Goal: Transaction & Acquisition: Purchase product/service

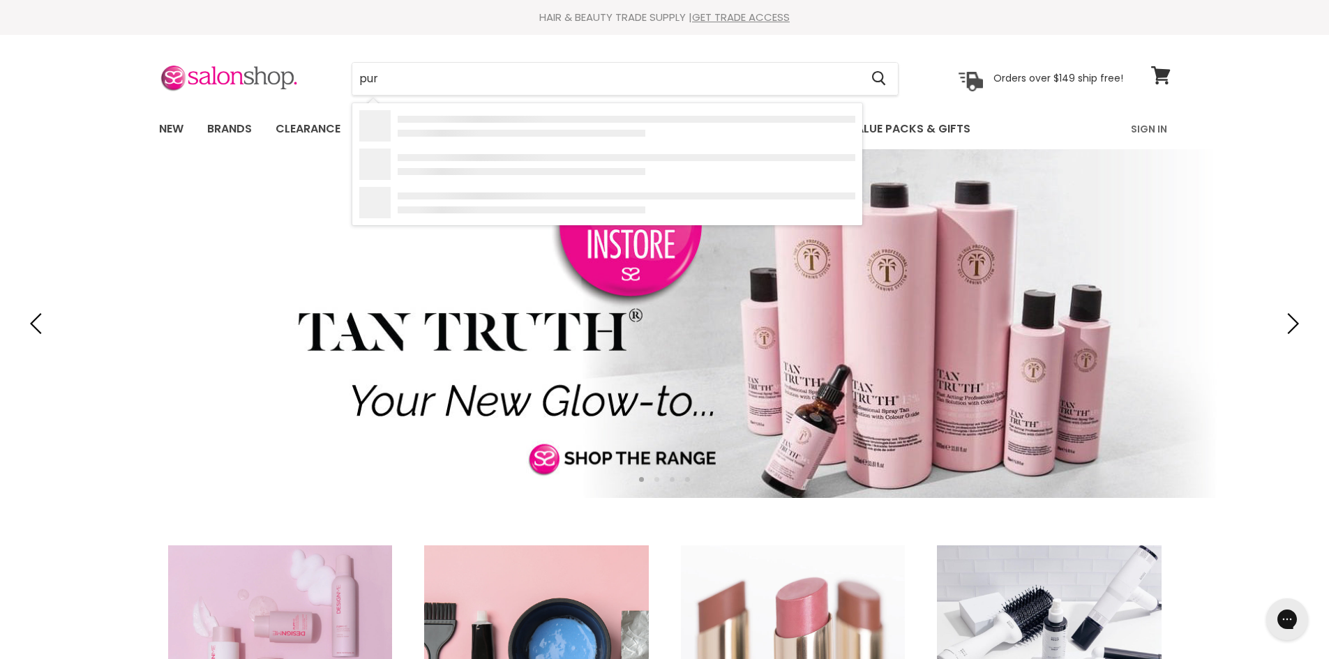
type input "pure"
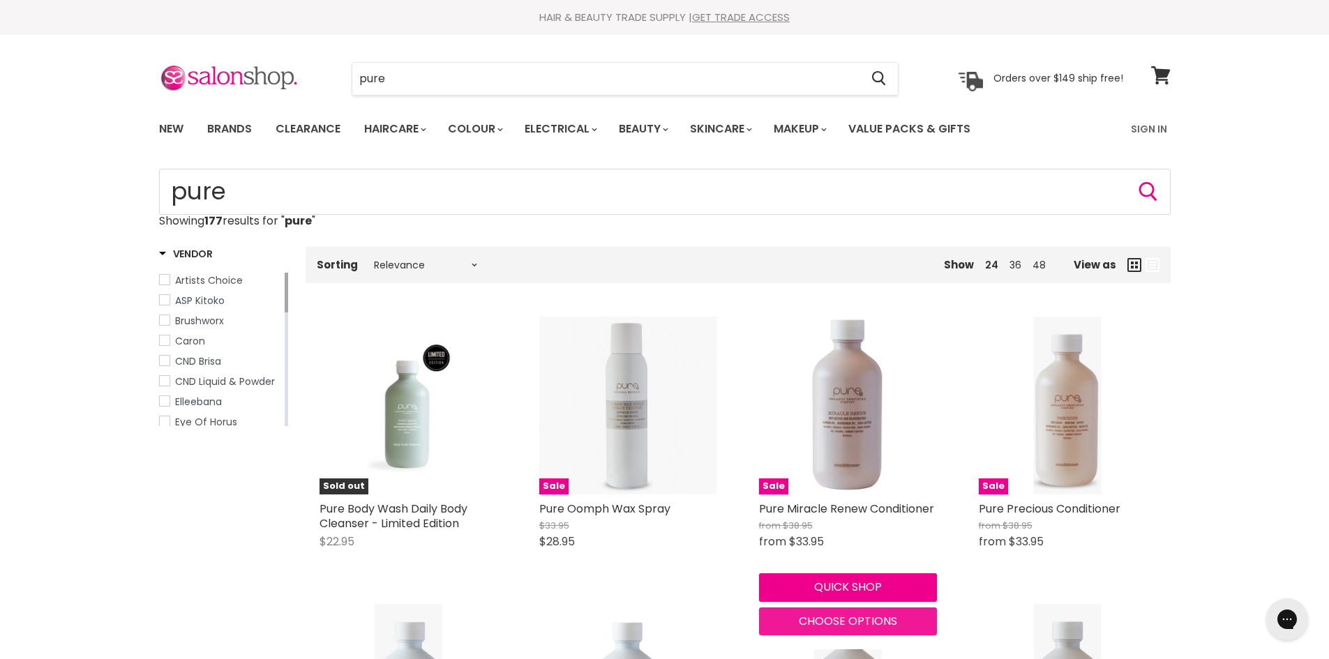
click at [855, 621] on span "Choose options" at bounding box center [848, 621] width 98 height 16
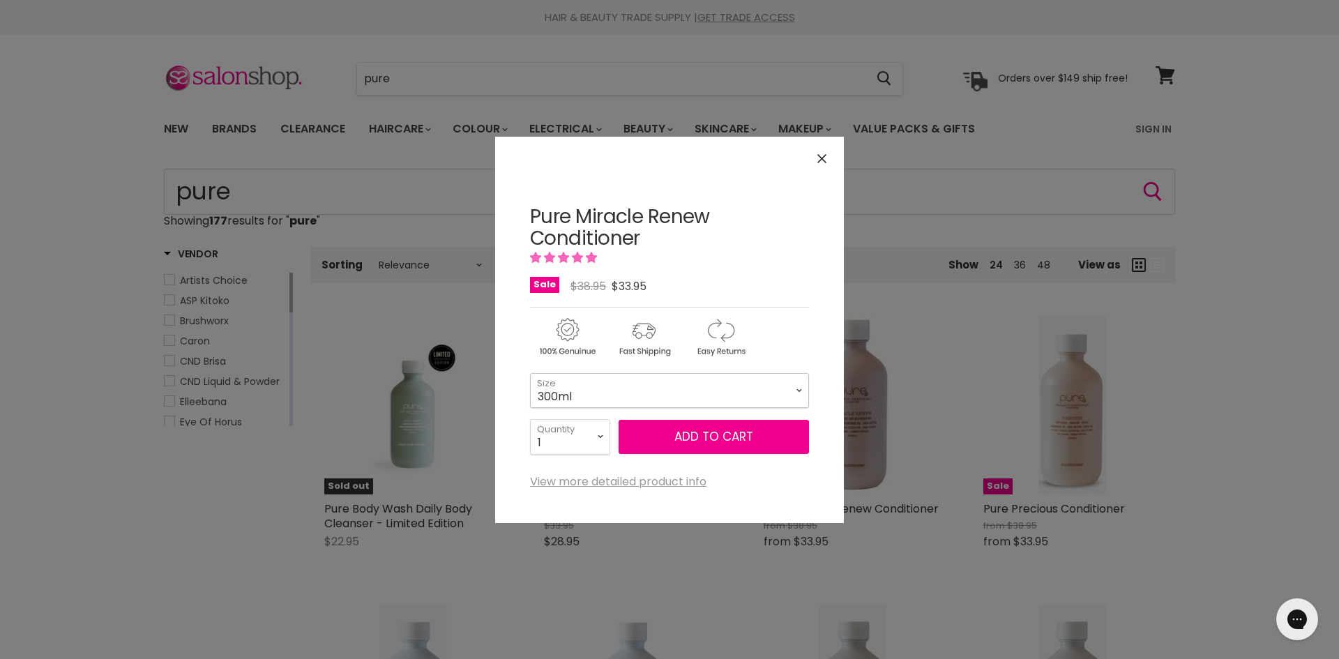
click at [799, 393] on select "300ml 1 Litre" at bounding box center [669, 390] width 279 height 35
click at [530, 373] on select "300ml 1 Litre" at bounding box center [669, 390] width 279 height 35
select select "1 Litre"
click at [823, 156] on icon "Close" at bounding box center [821, 158] width 9 height 9
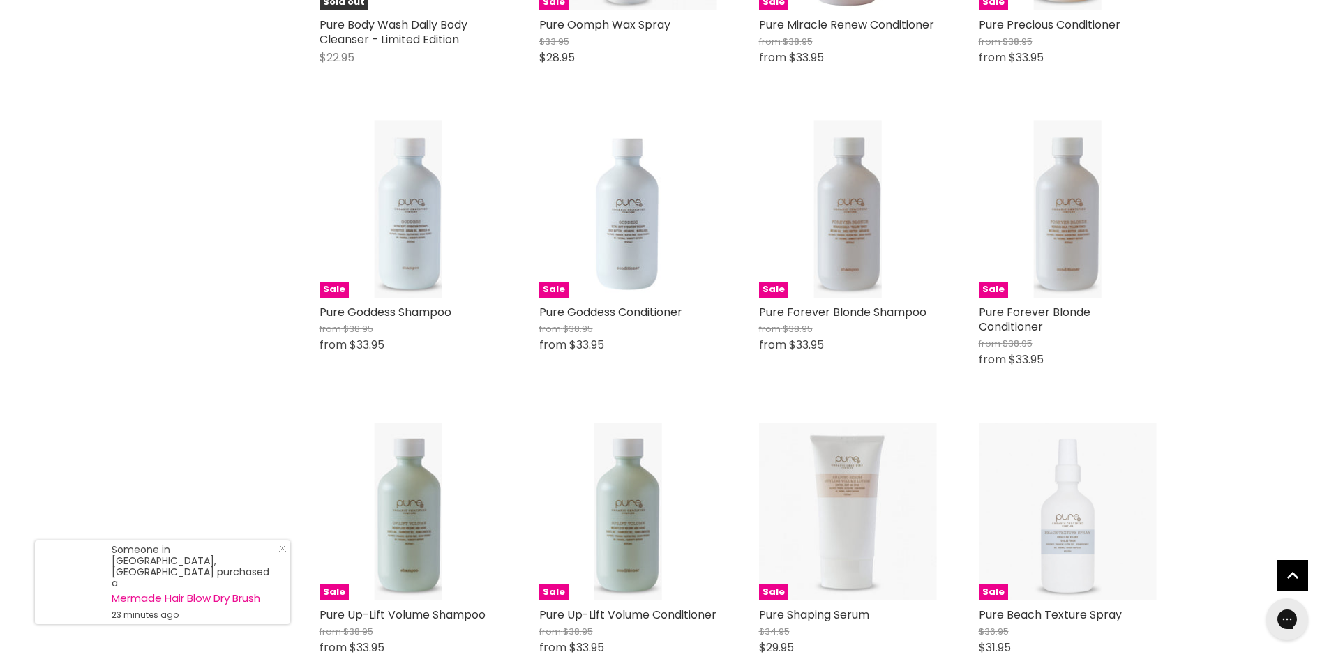
scroll to position [541, 0]
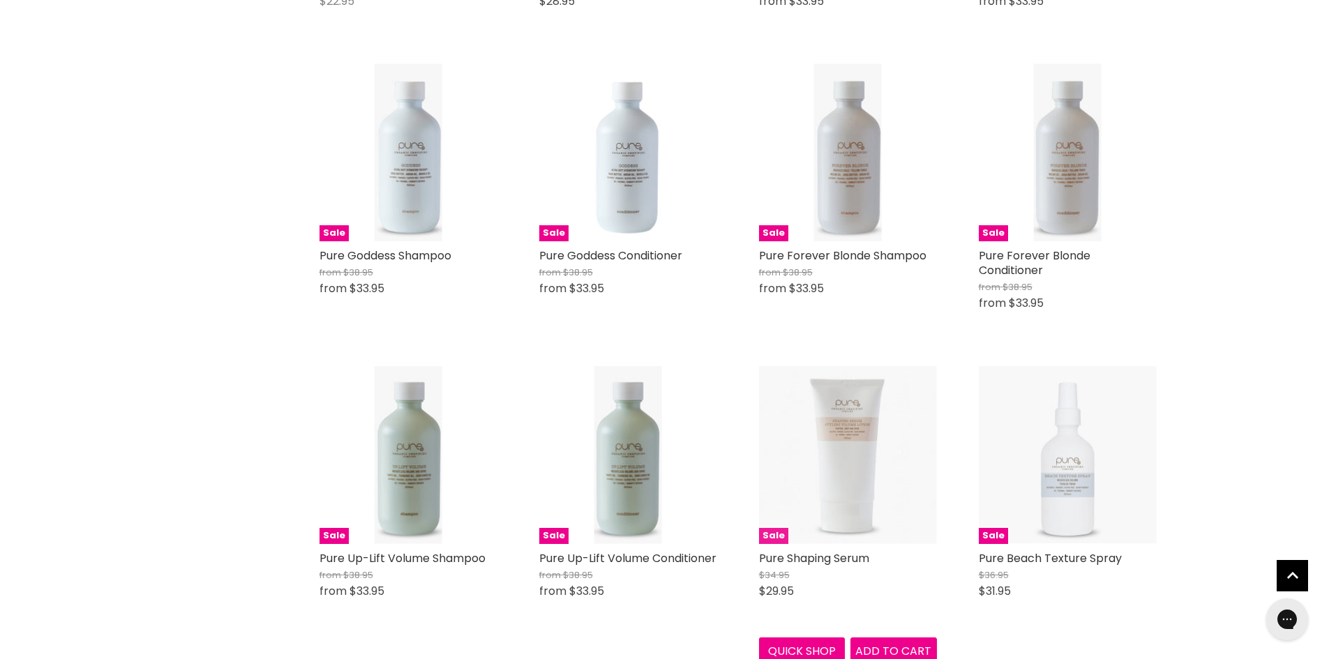
click at [847, 467] on img "Main content" at bounding box center [848, 455] width 178 height 178
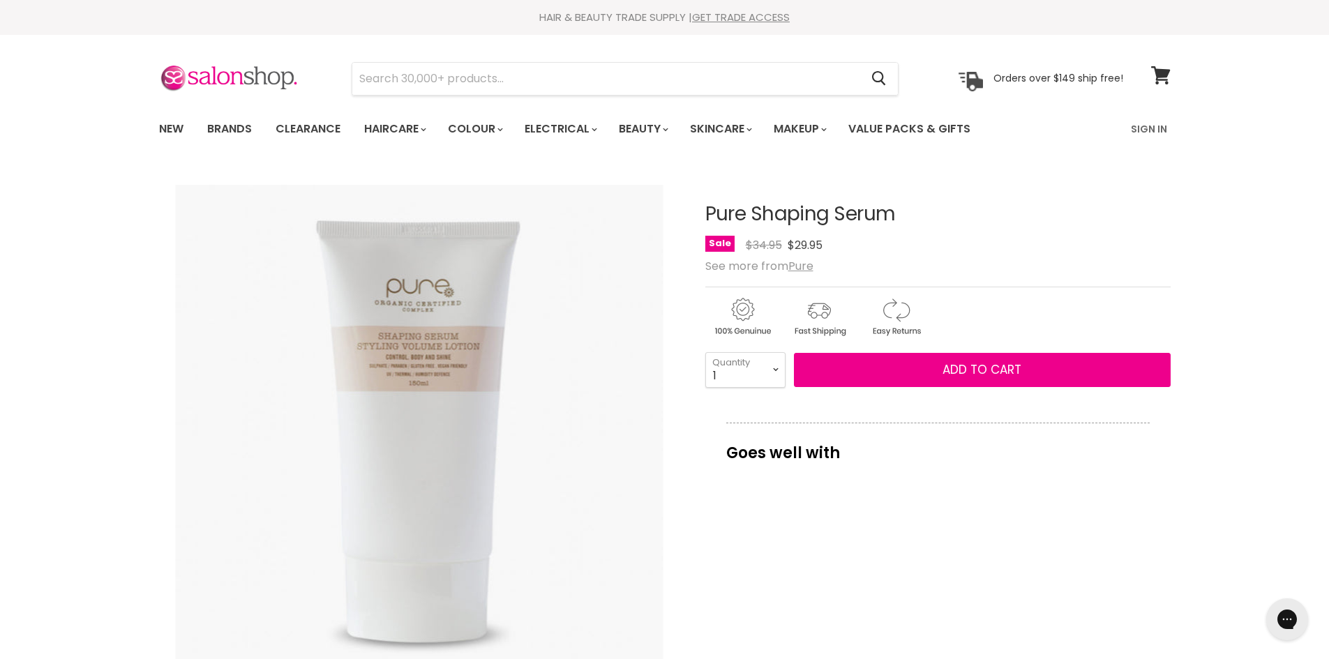
click at [1261, 628] on div "Chat with us" at bounding box center [1287, 620] width 56 height 52
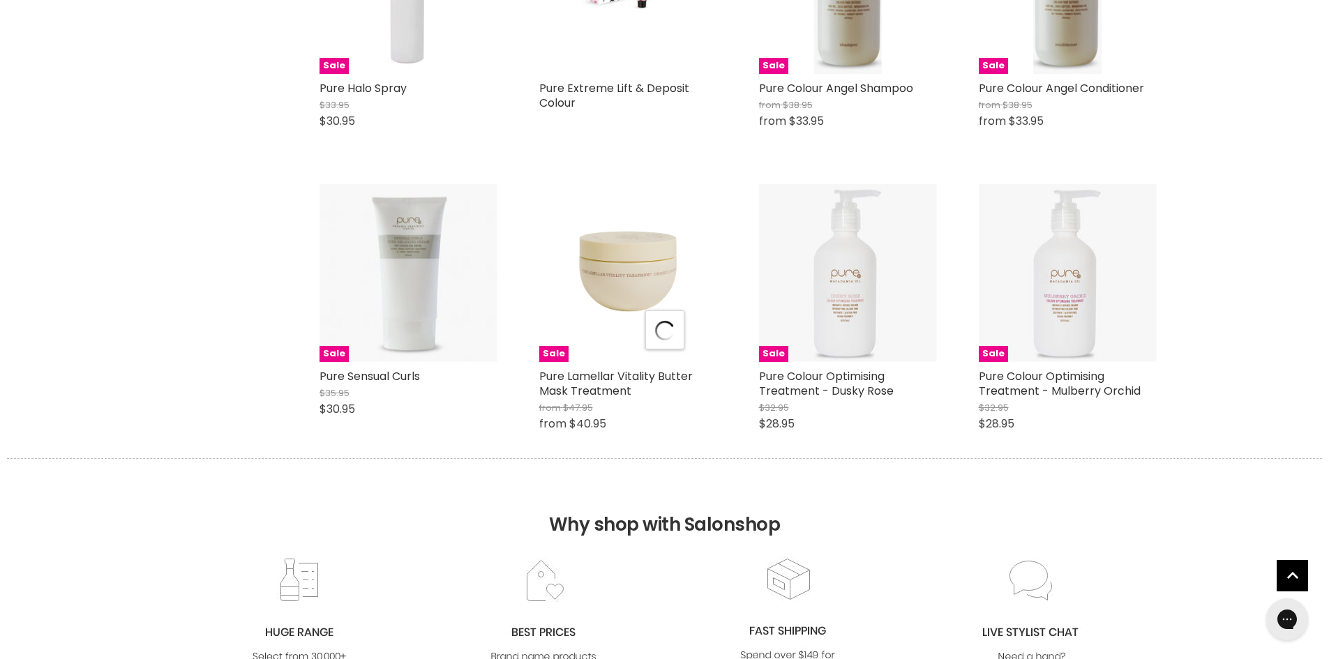
scroll to position [1629, 0]
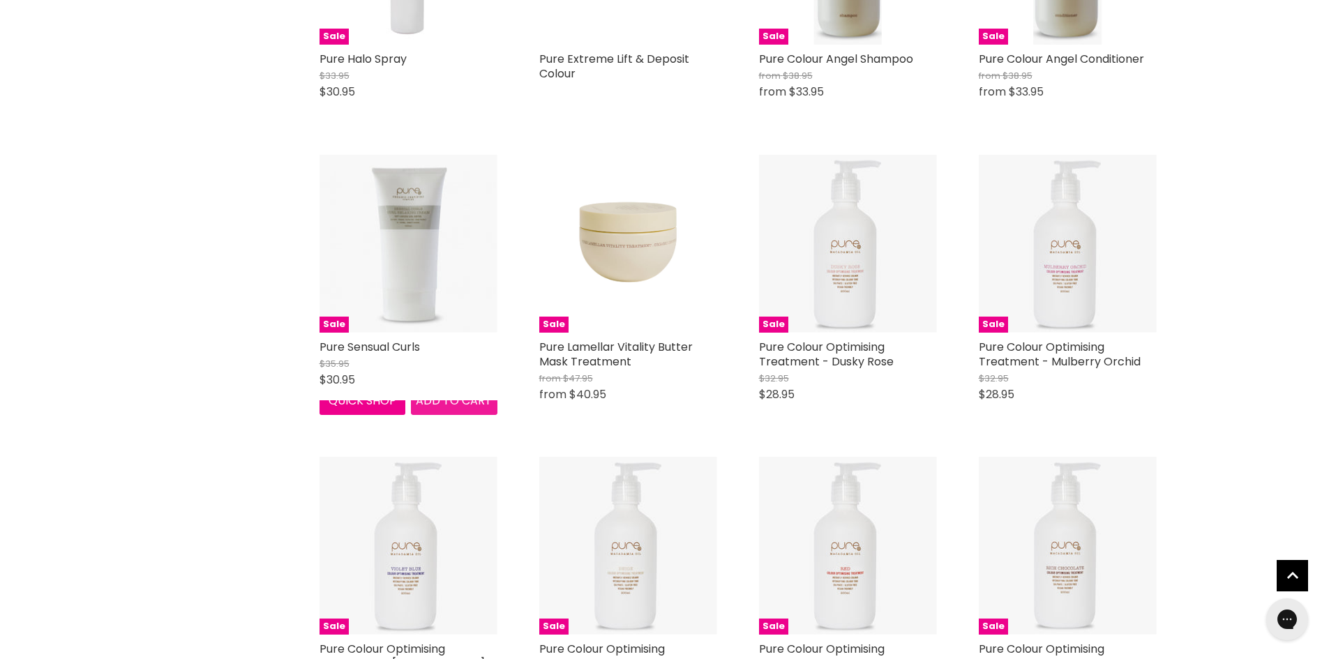
click at [457, 429] on div "Sale Pure Sensual Curls $35.95 $30.95 Pure Quick shop Add to cart" at bounding box center [408, 285] width 206 height 288
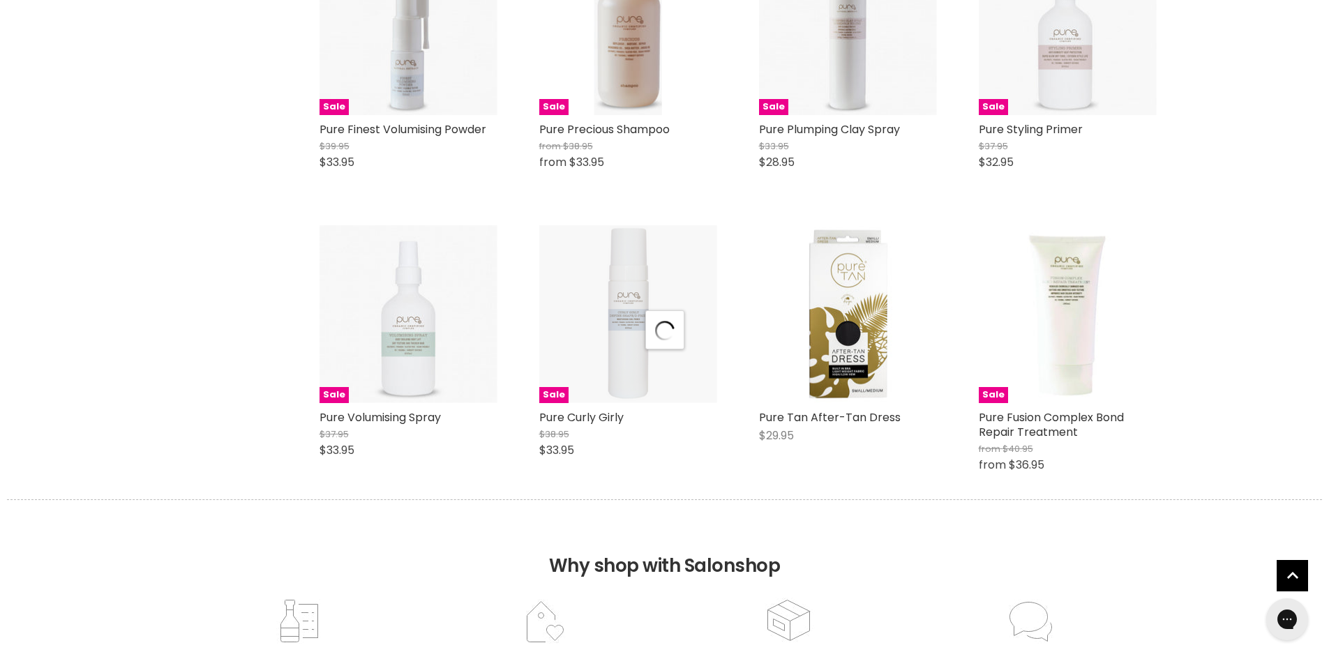
scroll to position [3390, 0]
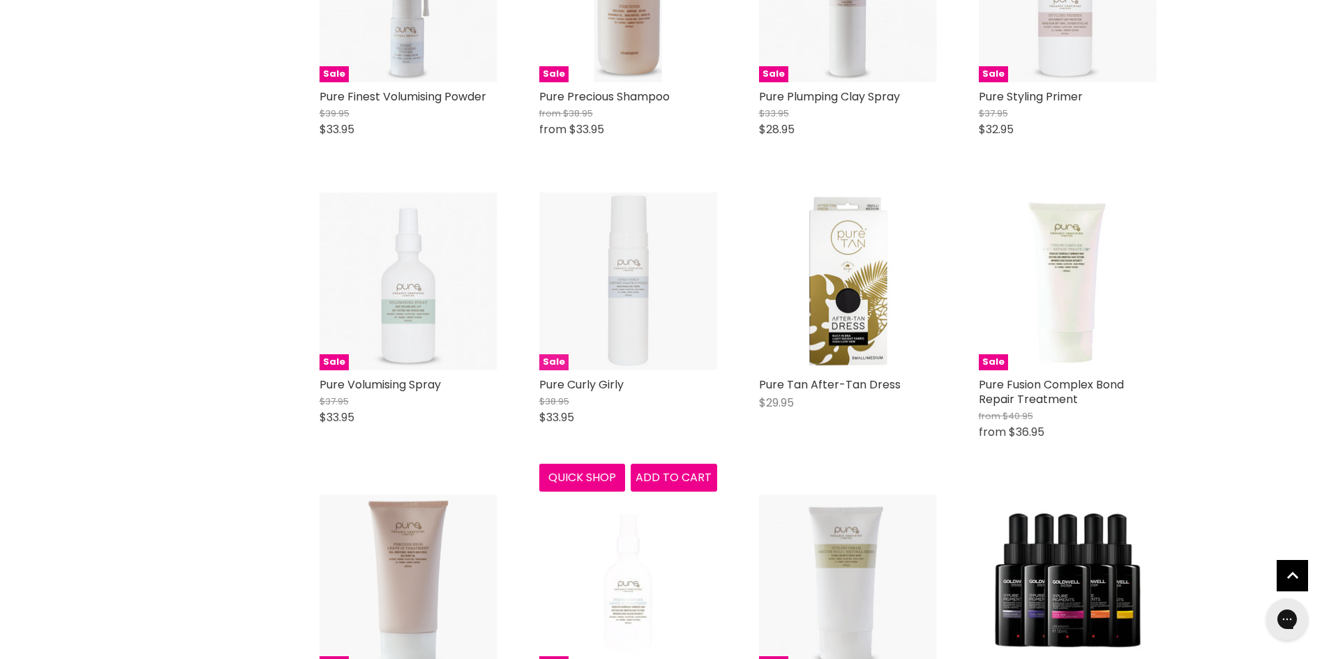
click at [628, 318] on img "Main content" at bounding box center [628, 282] width 178 height 178
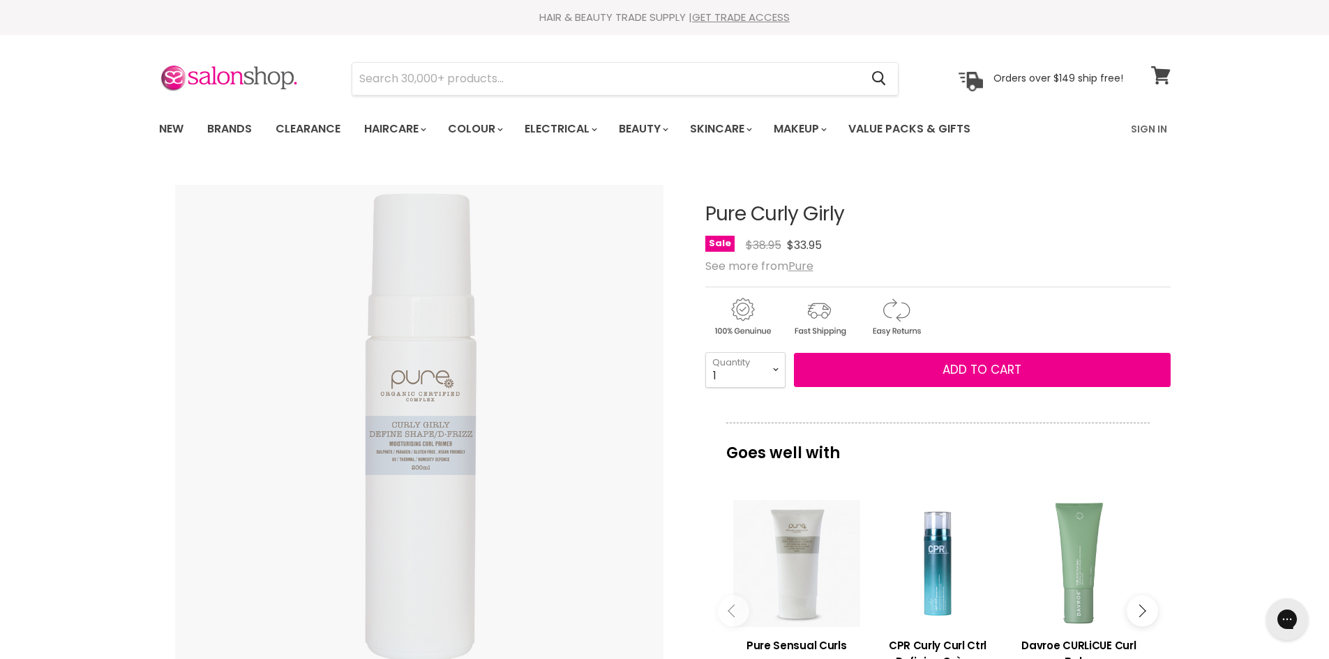
click at [1159, 84] on link "View cart" at bounding box center [1160, 75] width 33 height 32
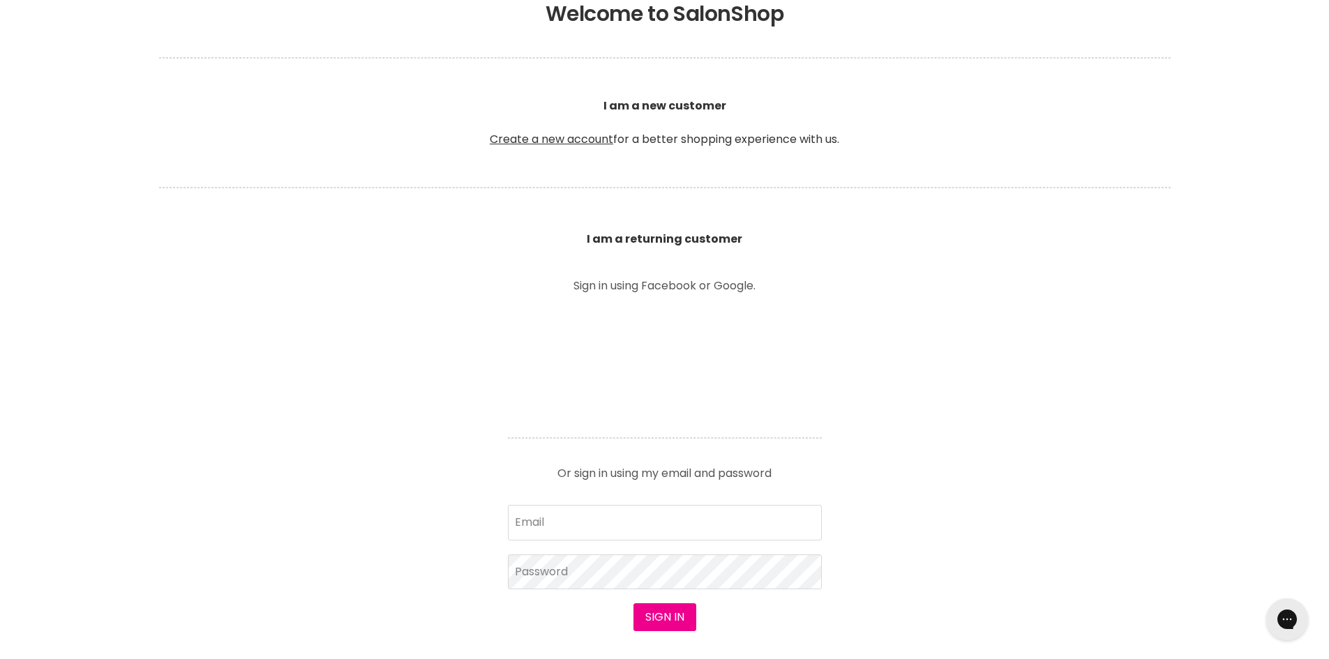
scroll to position [331, 0]
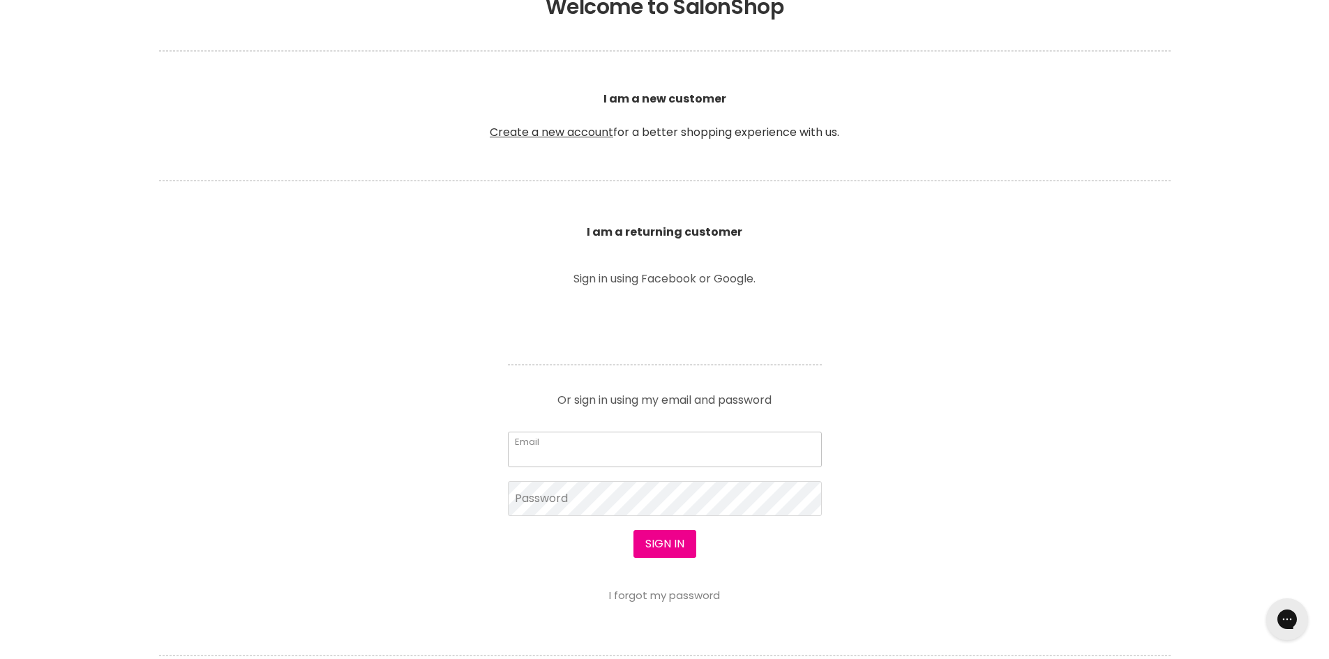
click at [585, 454] on input "Email" at bounding box center [665, 449] width 314 height 35
type input "[EMAIL_ADDRESS][DOMAIN_NAME]"
click at [660, 543] on button "Sign in" at bounding box center [664, 544] width 63 height 28
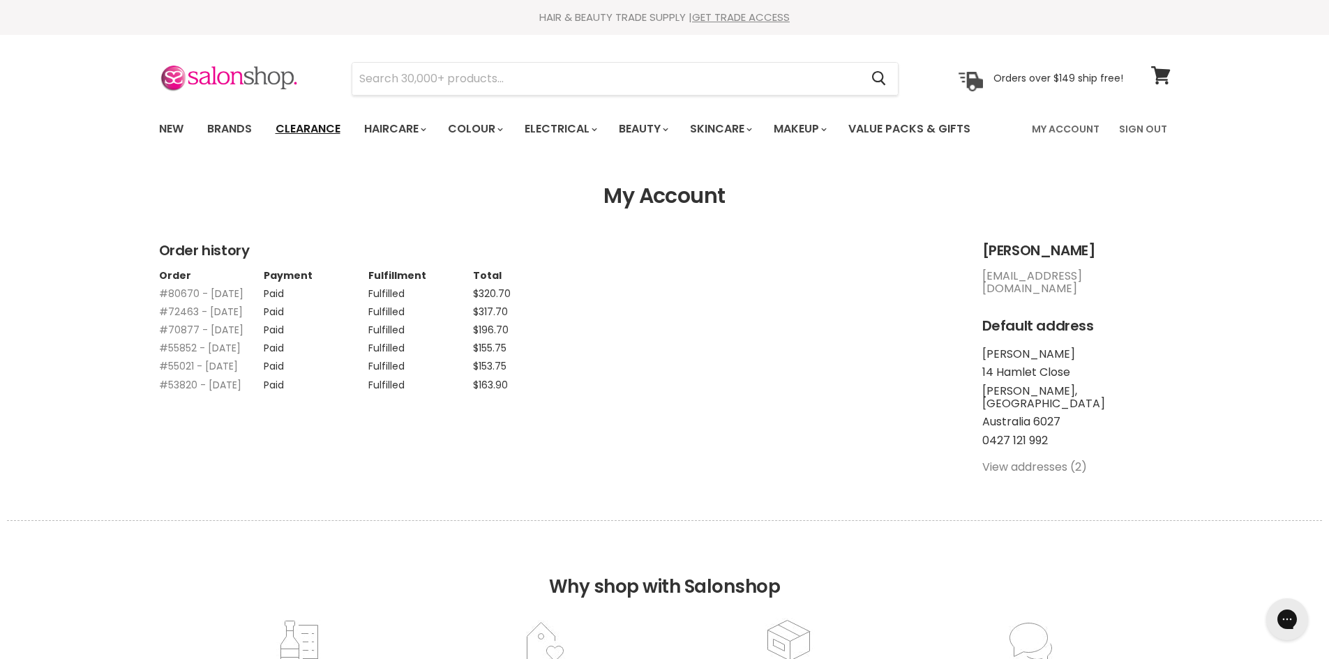
click at [289, 130] on link "Clearance" at bounding box center [308, 128] width 86 height 29
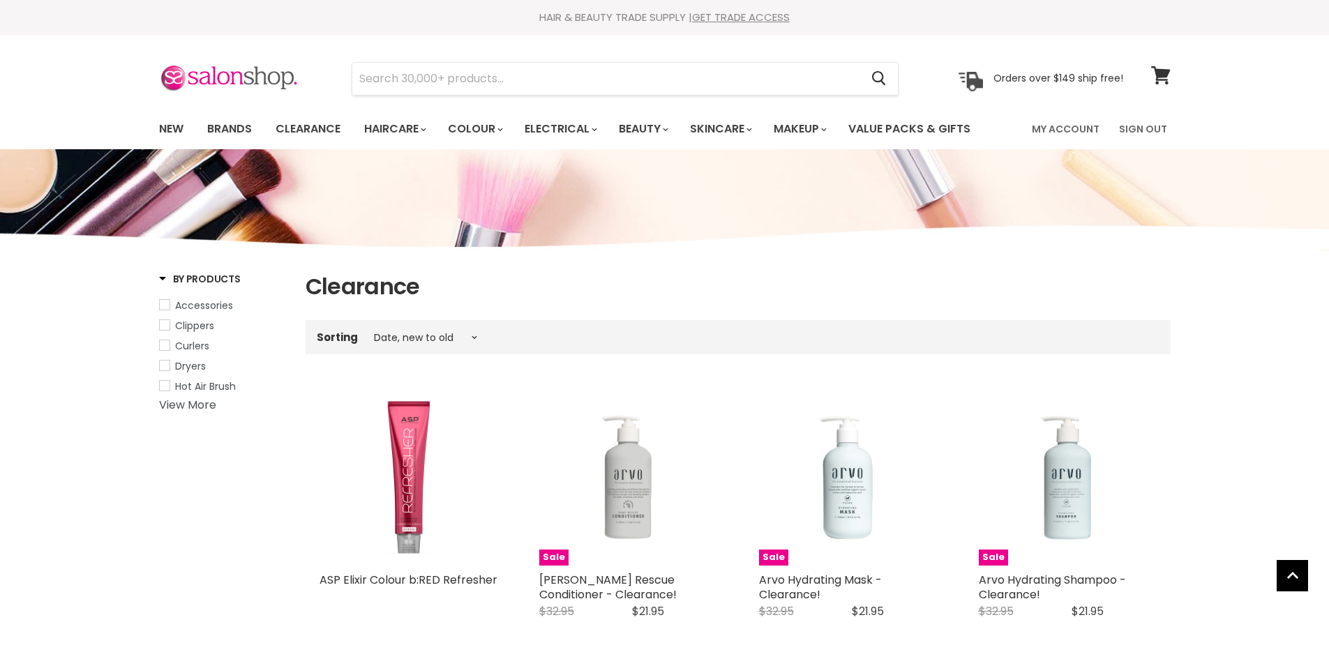
select select "created-descending"
click at [524, 63] on input "Search" at bounding box center [606, 79] width 508 height 32
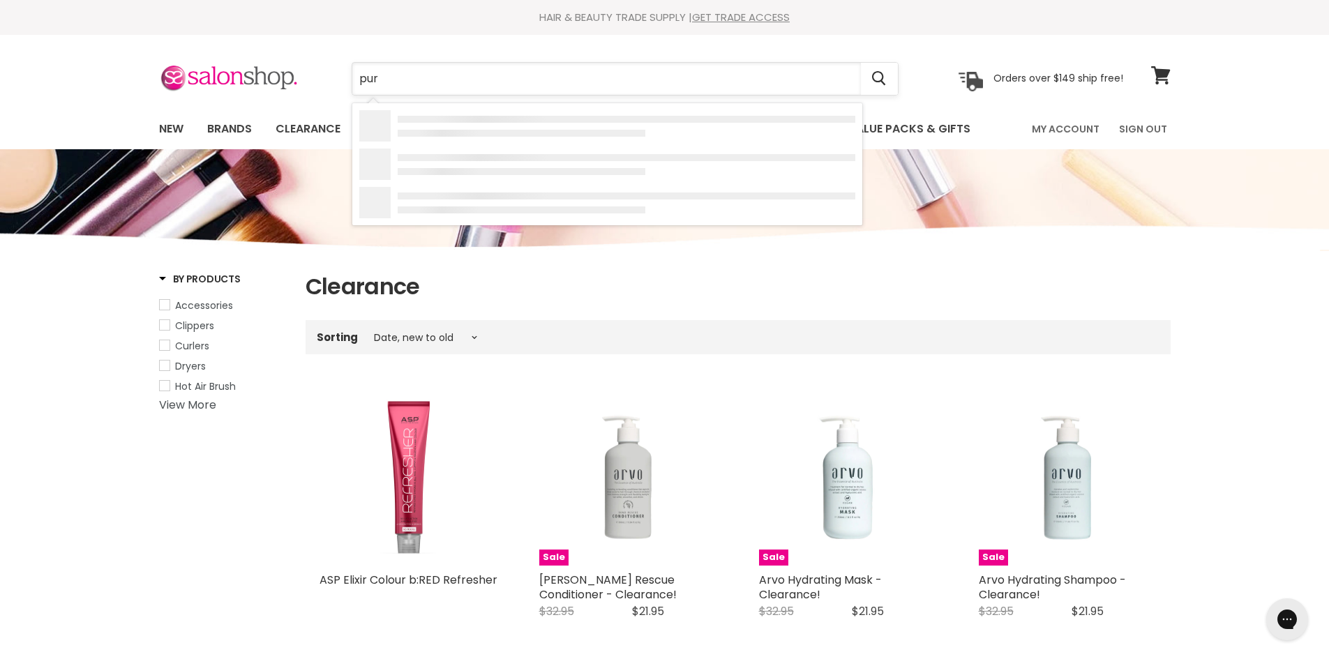
type input "pure"
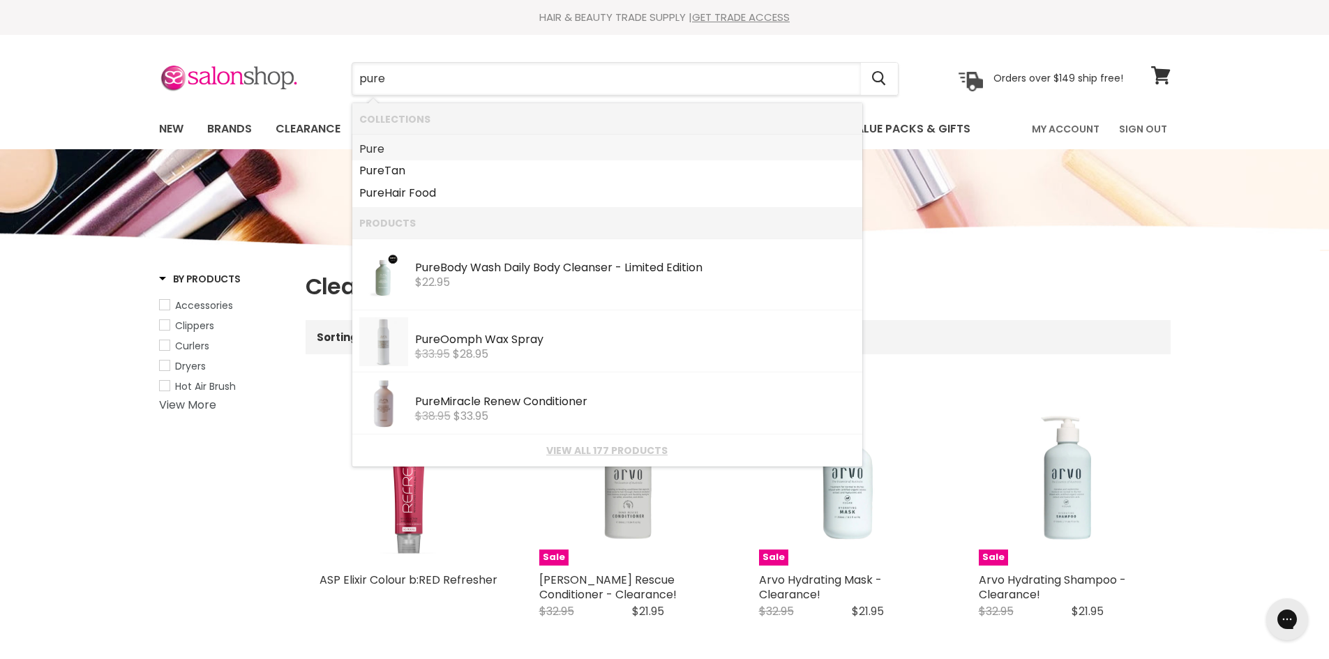
click at [374, 148] on b "Pure" at bounding box center [371, 149] width 25 height 16
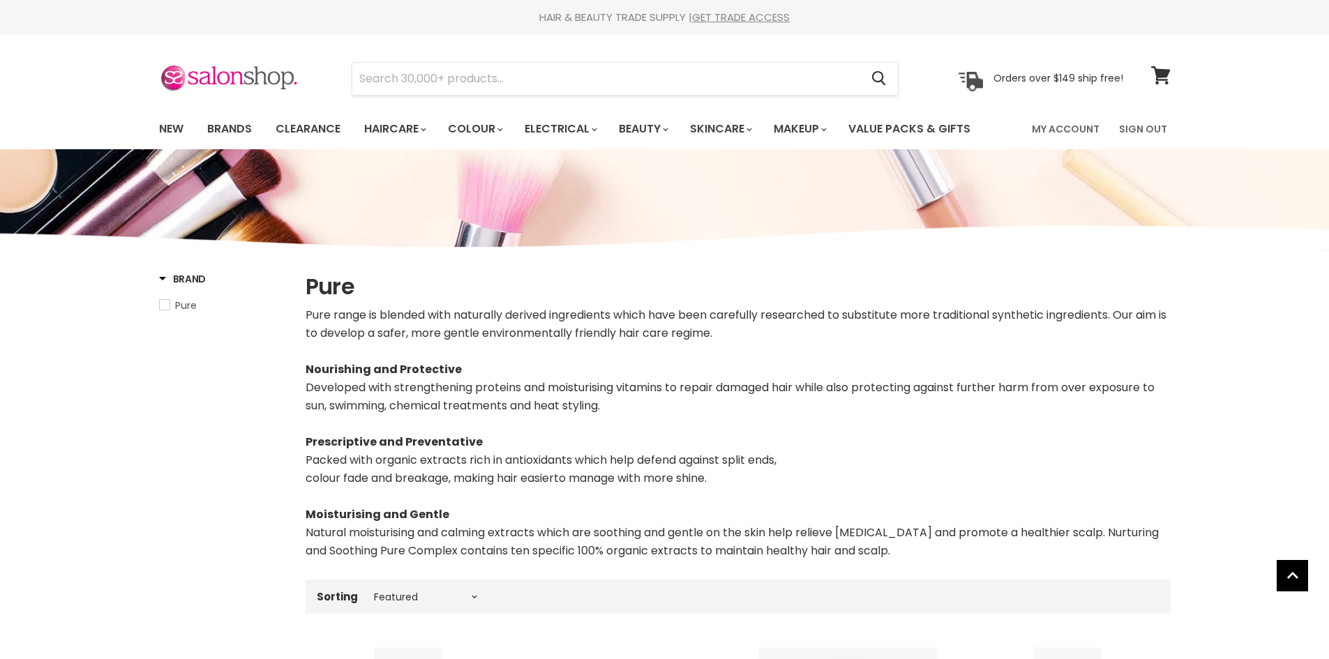
select select "manual"
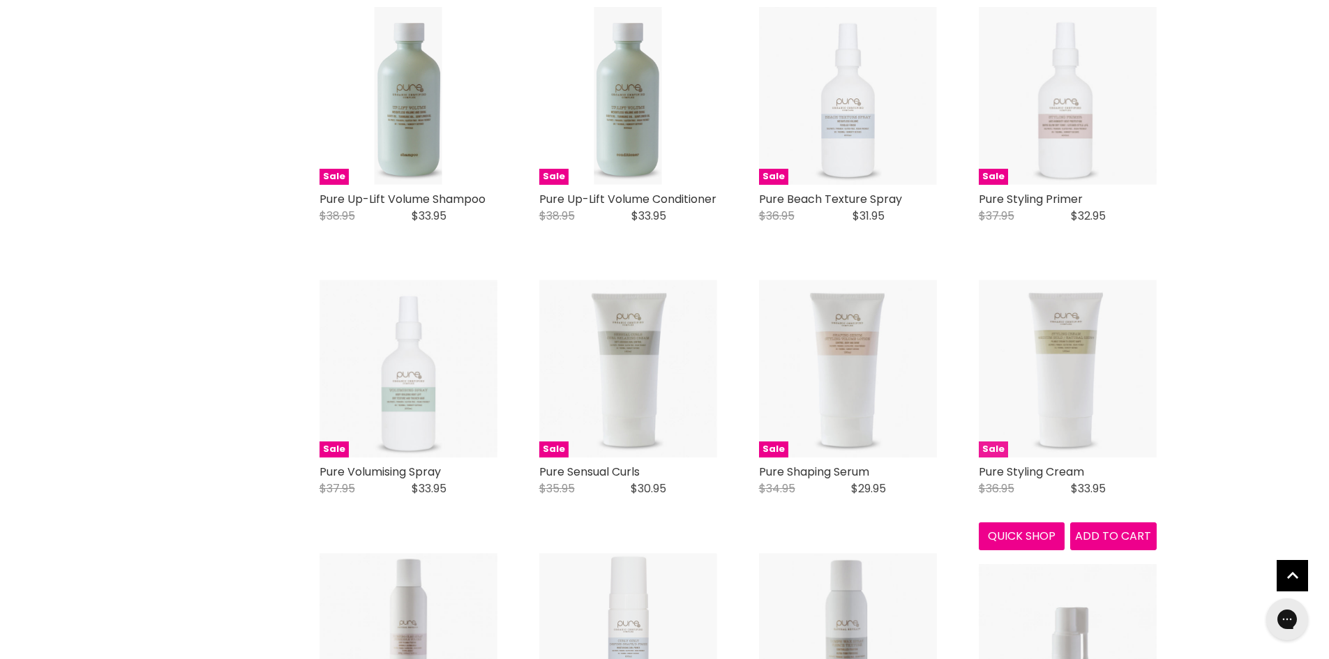
scroll to position [2039, 0]
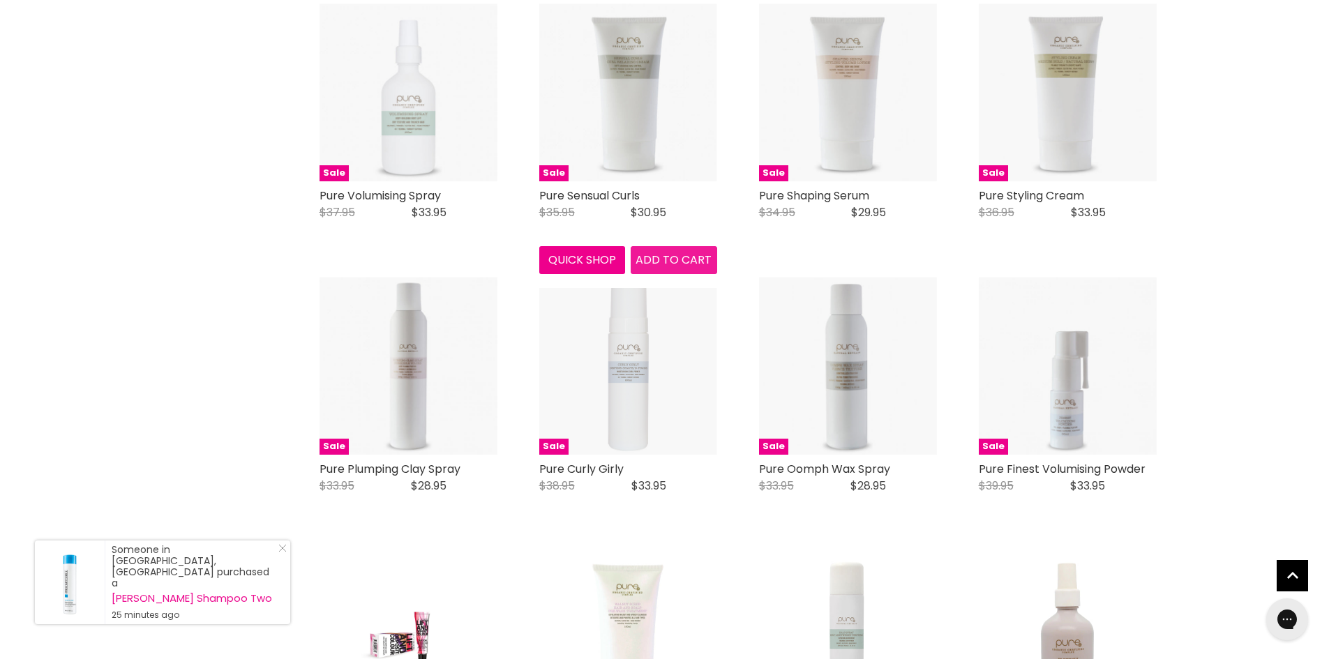
click at [671, 268] on span "Add to cart" at bounding box center [673, 260] width 76 height 16
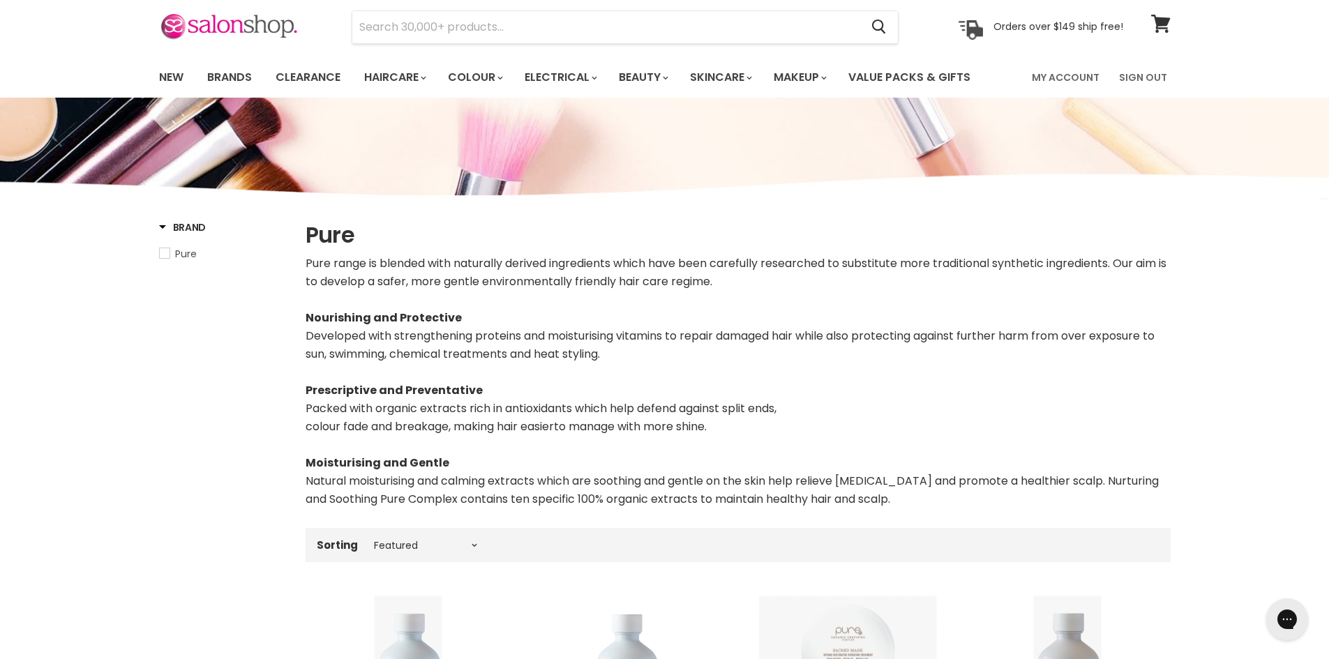
scroll to position [0, 0]
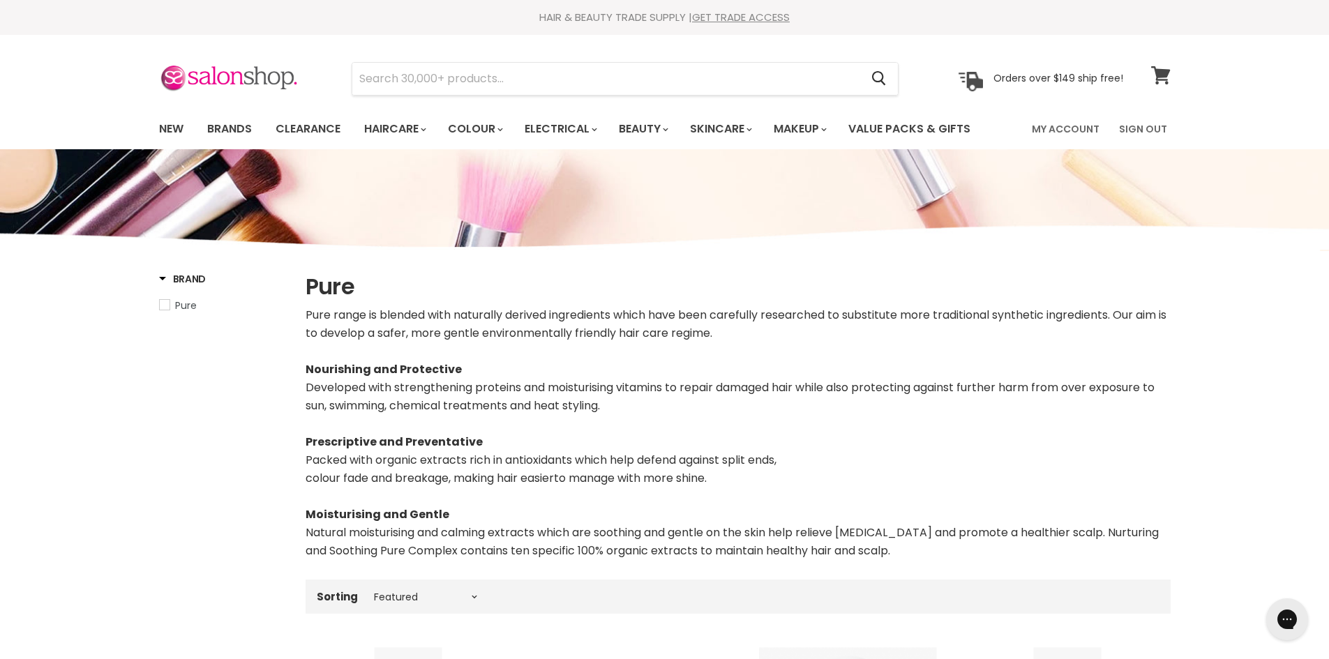
click at [1163, 70] on span at bounding box center [1169, 66] width 15 height 15
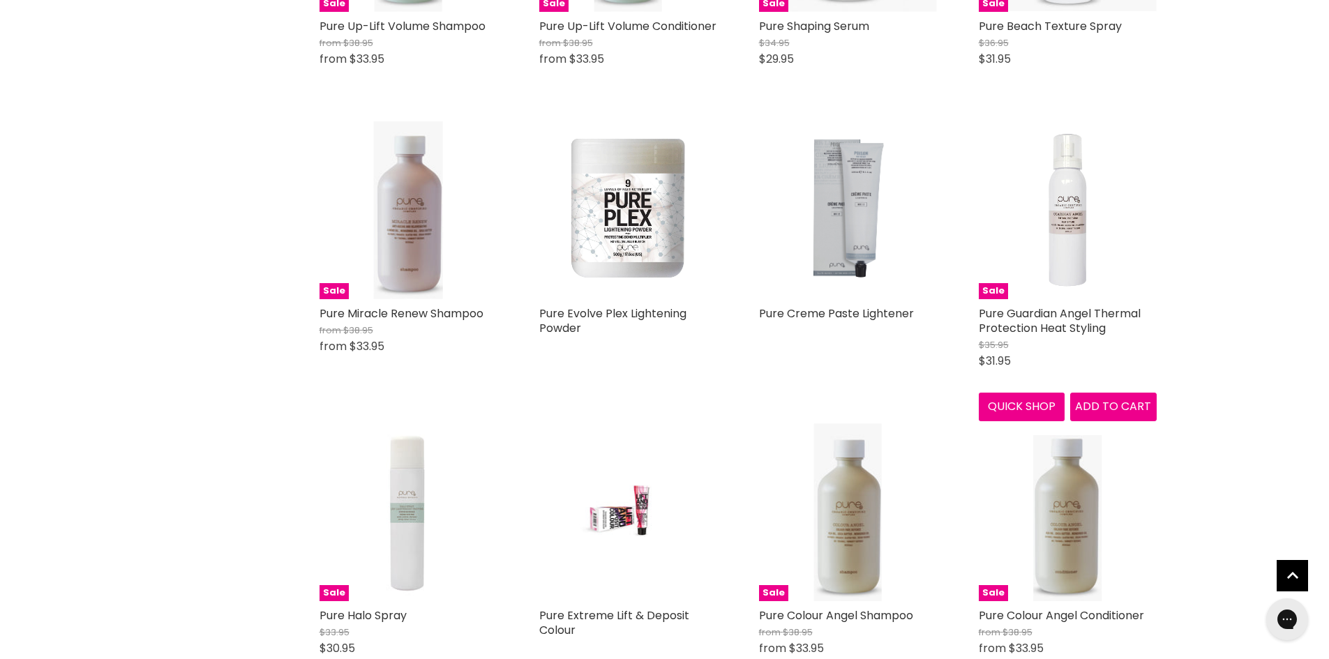
scroll to position [1133, 0]
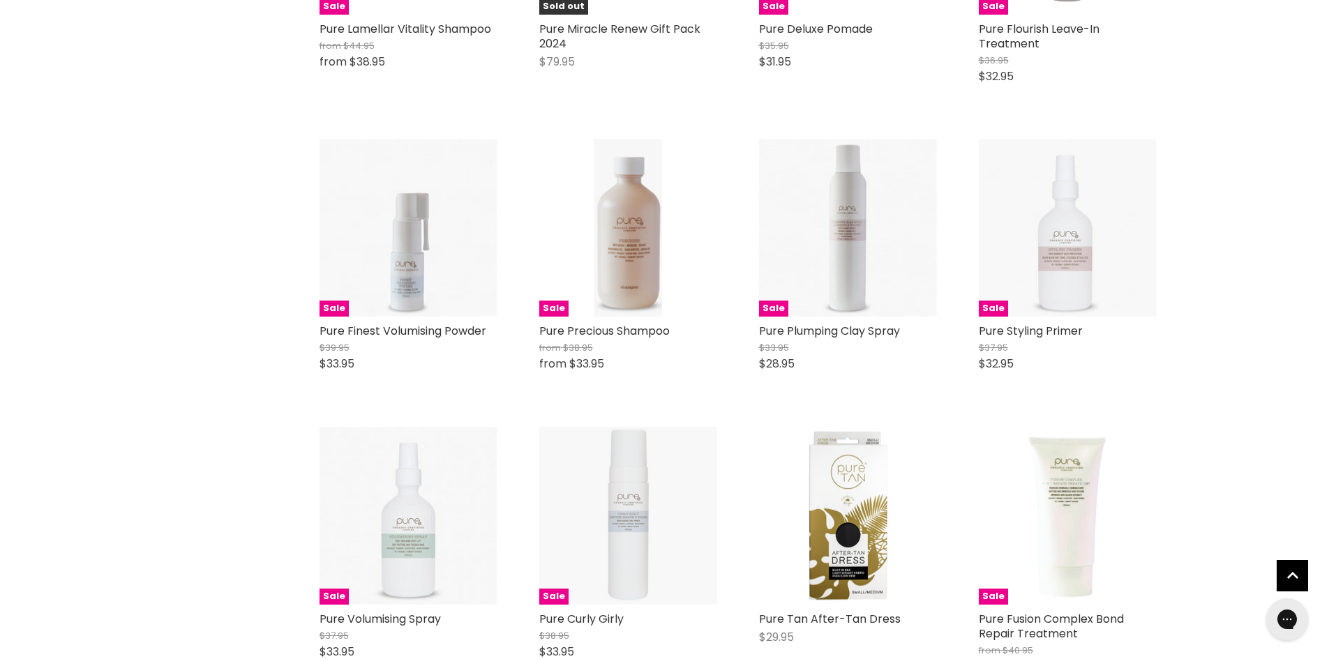
scroll to position [3540, 0]
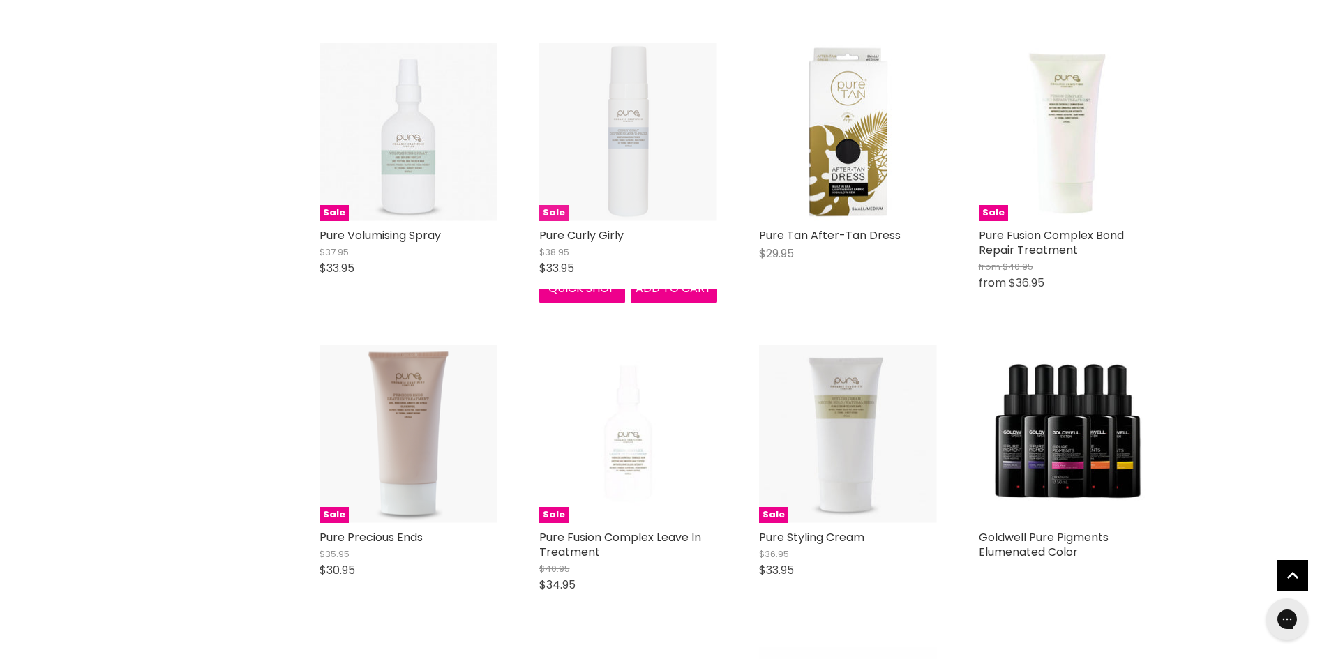
click at [592, 186] on img "Main content" at bounding box center [628, 132] width 178 height 178
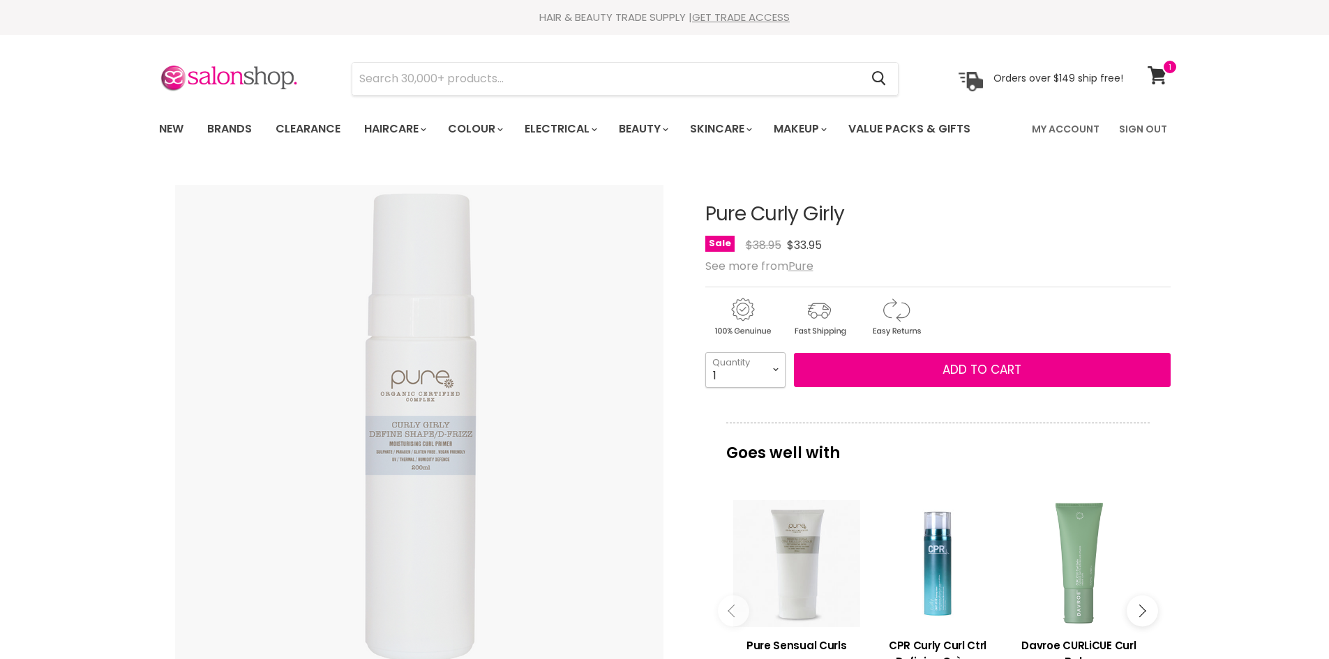
click at [778, 370] on select "1 2 3 4 5 6 7 8 9 10+" at bounding box center [745, 369] width 80 height 35
select select "4"
click at [705, 352] on select "1 2 3 4 5 6 7 8 9 10+" at bounding box center [745, 369] width 80 height 35
type input "4"
click at [996, 362] on span "Add to cart" at bounding box center [981, 369] width 79 height 17
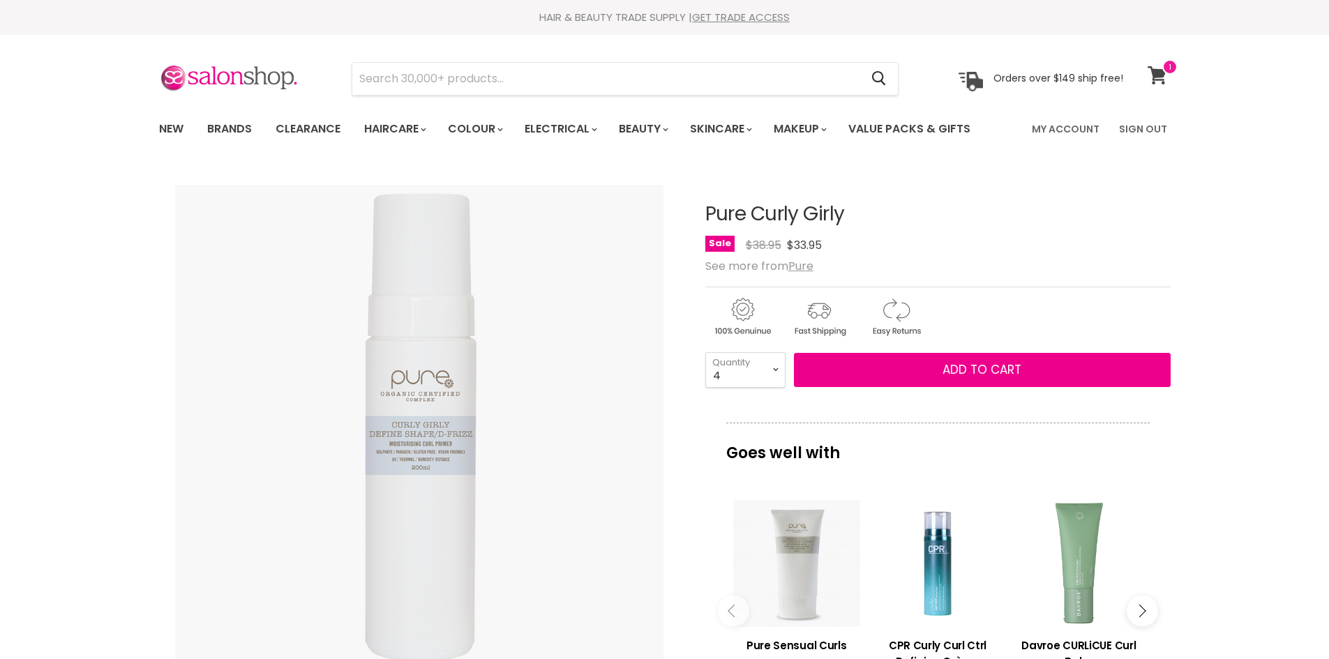
click at [1163, 68] on span at bounding box center [1169, 66] width 15 height 15
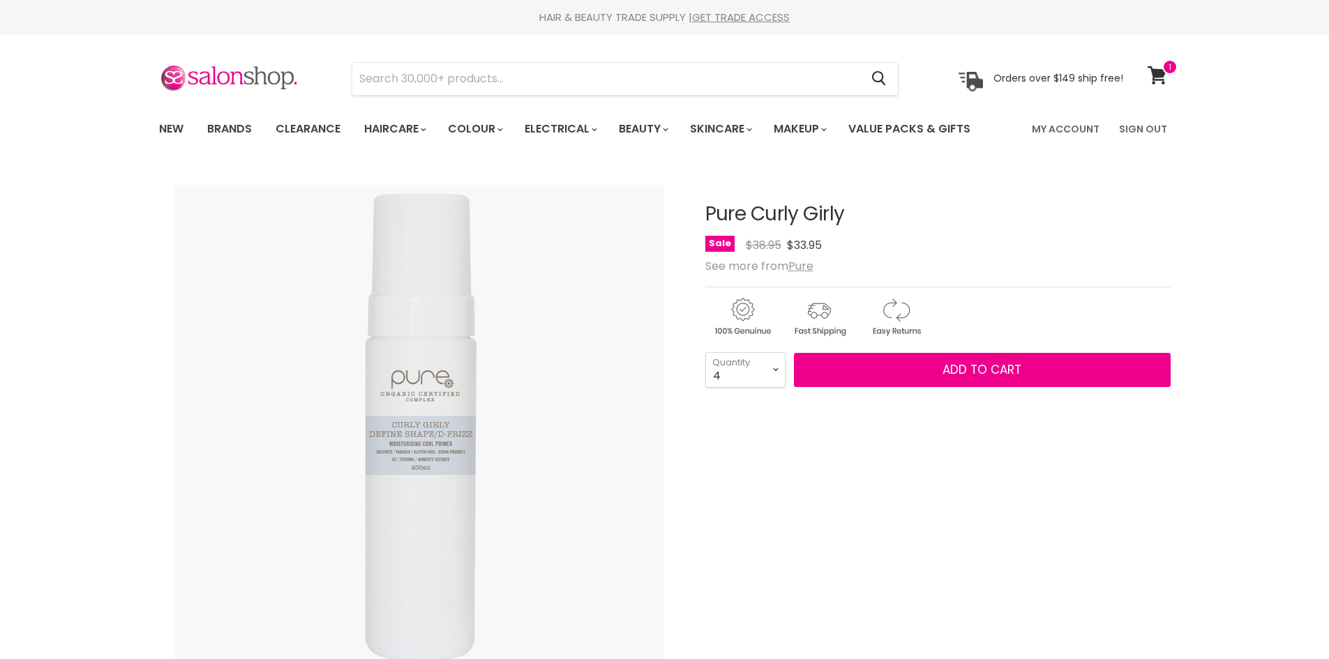
select select "4"
click at [965, 361] on span "Add to cart" at bounding box center [981, 369] width 79 height 17
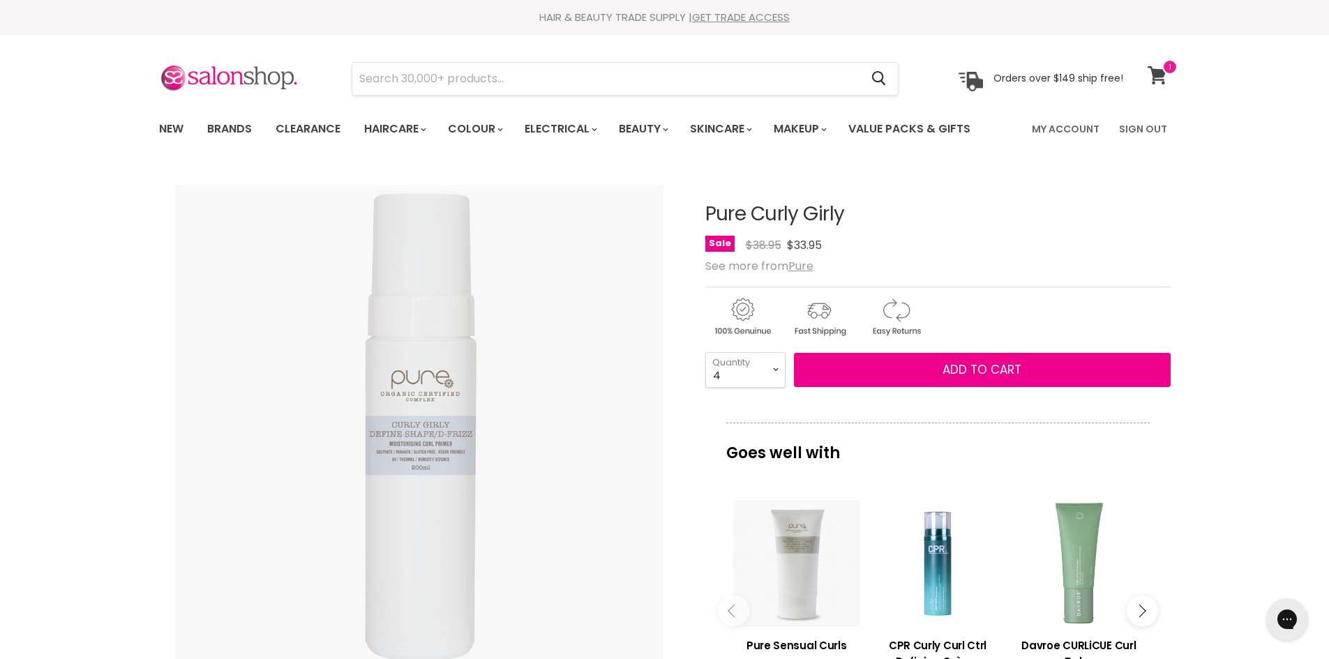
click at [1159, 73] on icon at bounding box center [1156, 75] width 19 height 18
click at [774, 368] on select "1 2 3 4 5 6 7 8 9 10+" at bounding box center [745, 369] width 80 height 35
select select "1"
click at [705, 352] on select "1 2 3 4 5 6 7 8 9 10+" at bounding box center [745, 369] width 80 height 35
type input "1"
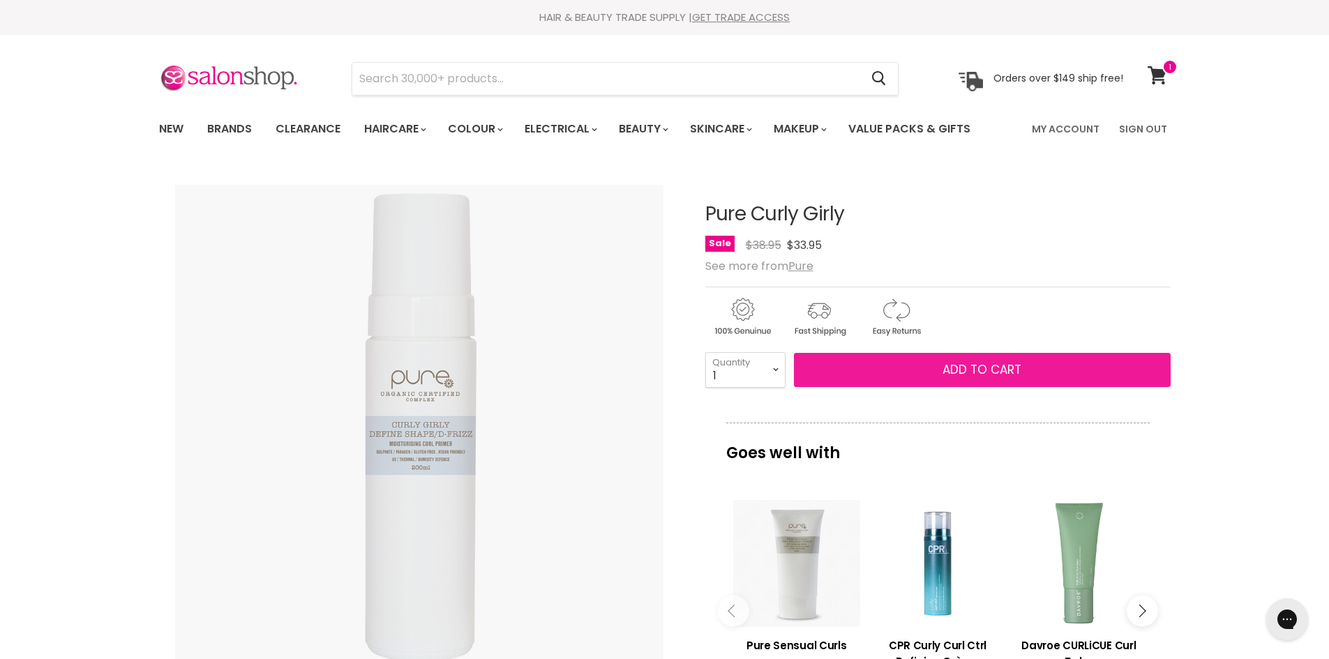
click at [902, 368] on button "Add to cart" at bounding box center [982, 370] width 377 height 35
click at [1011, 371] on span "Add to cart" at bounding box center [981, 369] width 79 height 17
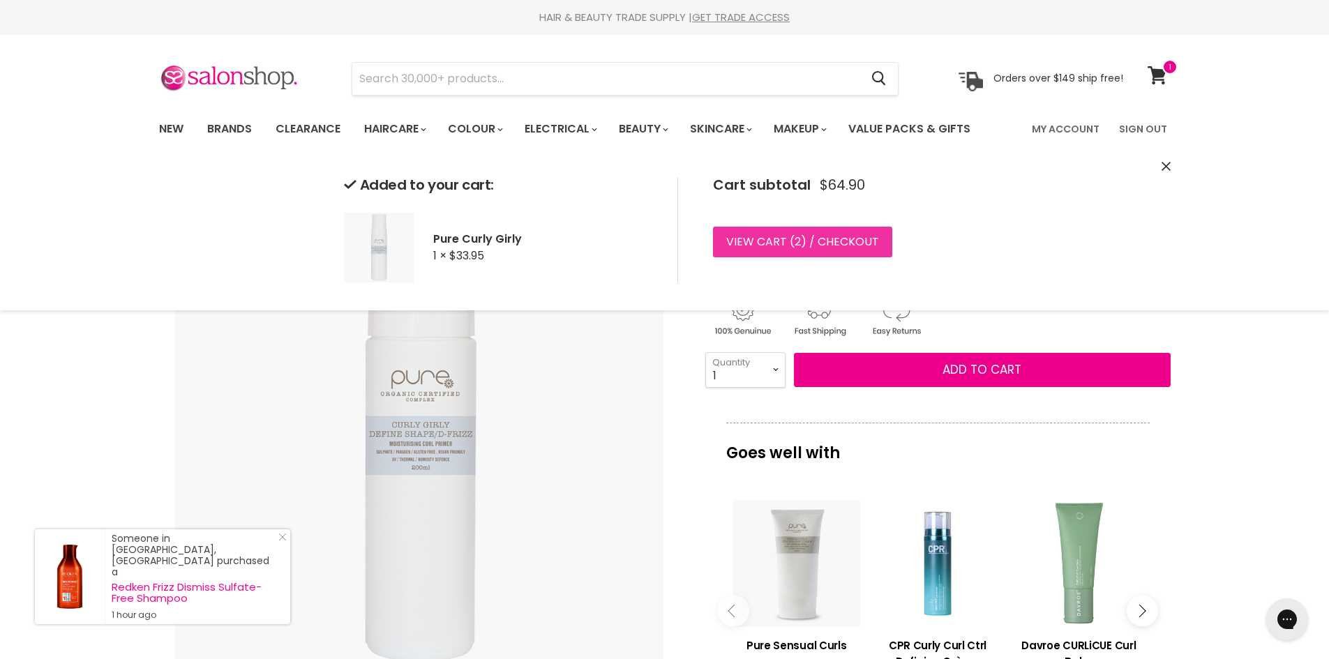
click at [791, 240] on link "View cart ( 2 ) / Checkout" at bounding box center [802, 242] width 179 height 31
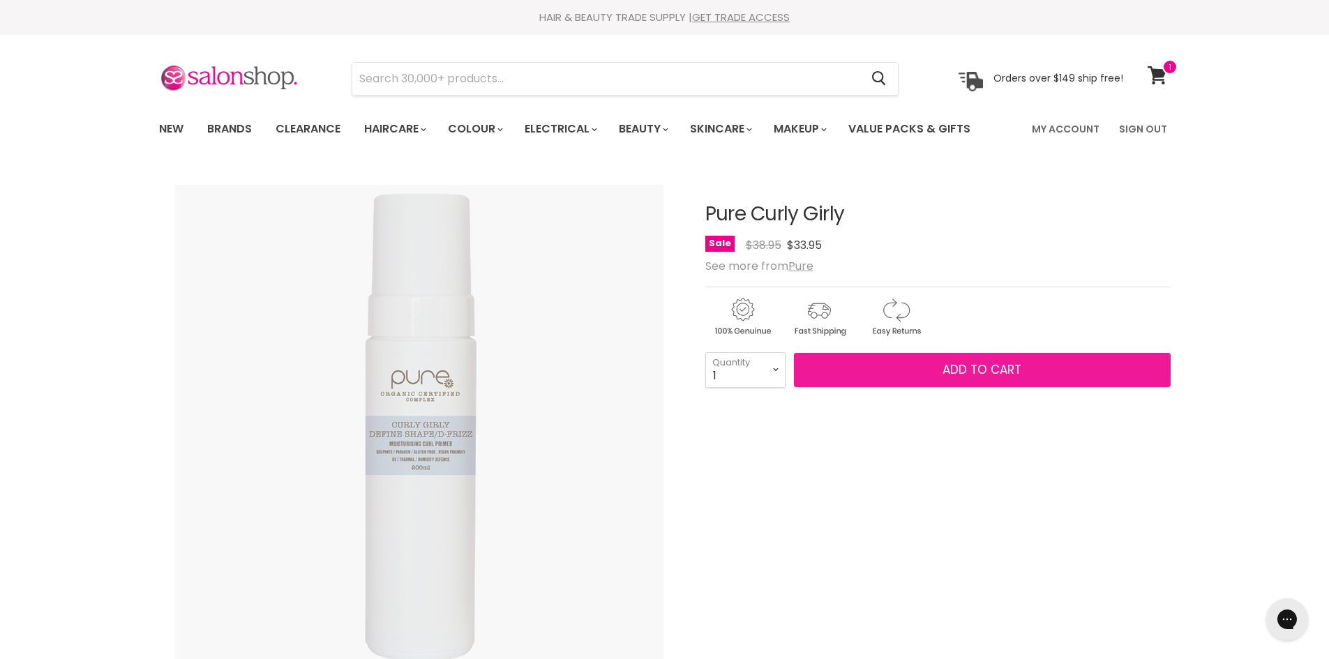
drag, startPoint x: 0, startPoint y: 0, endPoint x: 985, endPoint y: 372, distance: 1052.9
click at [985, 372] on span "Add to cart" at bounding box center [981, 369] width 79 height 17
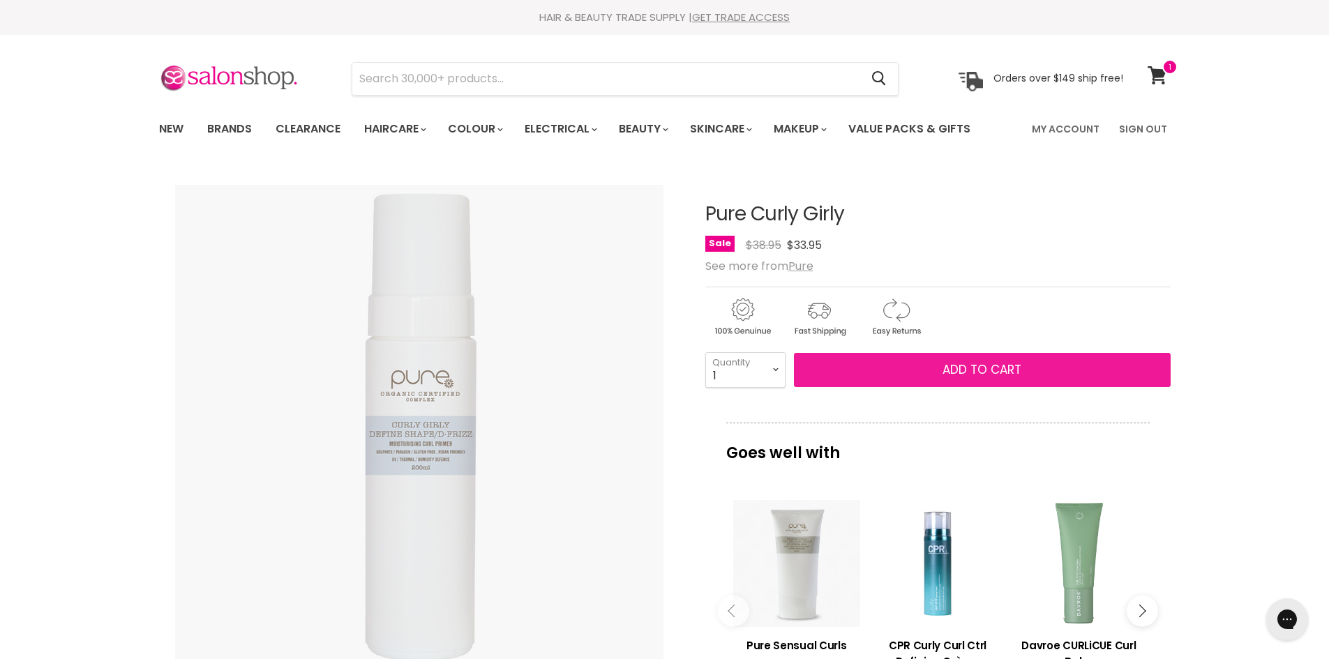
click at [972, 365] on span "Add to cart" at bounding box center [981, 369] width 79 height 17
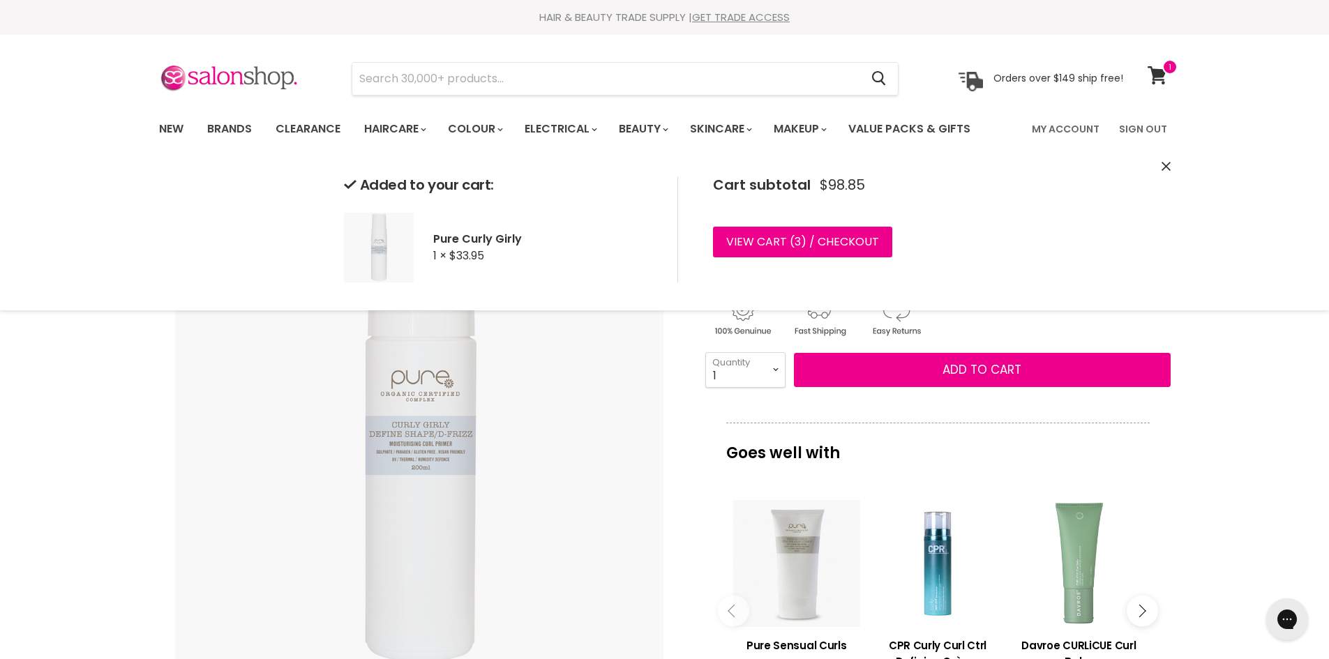
click at [776, 368] on select "1 2 3 4 5 6 7 8 9 10+" at bounding box center [745, 369] width 80 height 35
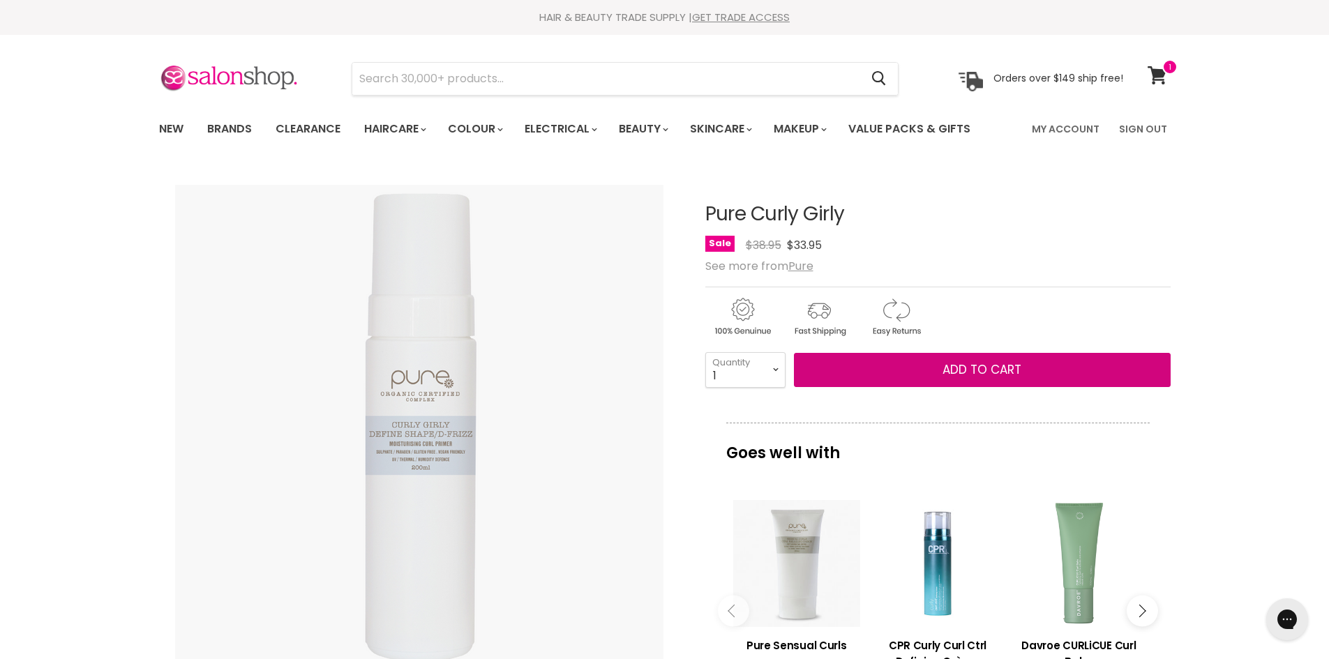
select select "4"
click at [705, 352] on select "1 2 3 4 5 6 7 8 9 10+" at bounding box center [745, 369] width 80 height 35
type input "4"
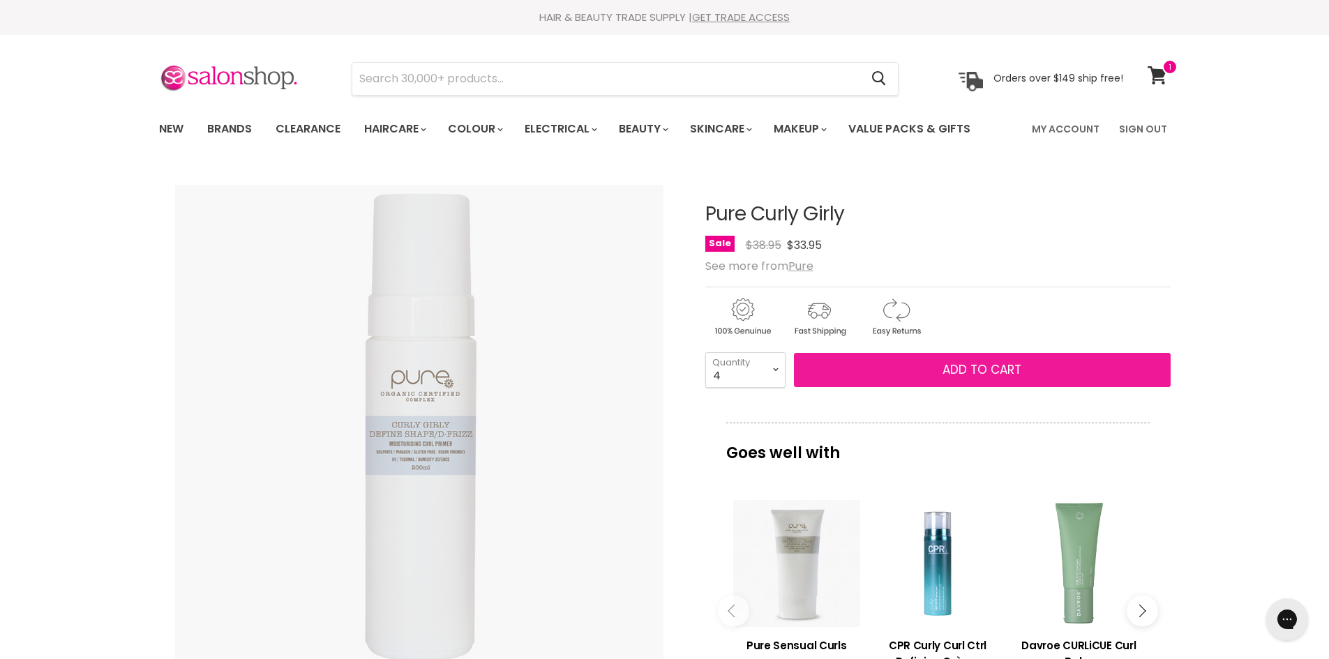
click at [965, 365] on span "Add to cart" at bounding box center [981, 369] width 79 height 17
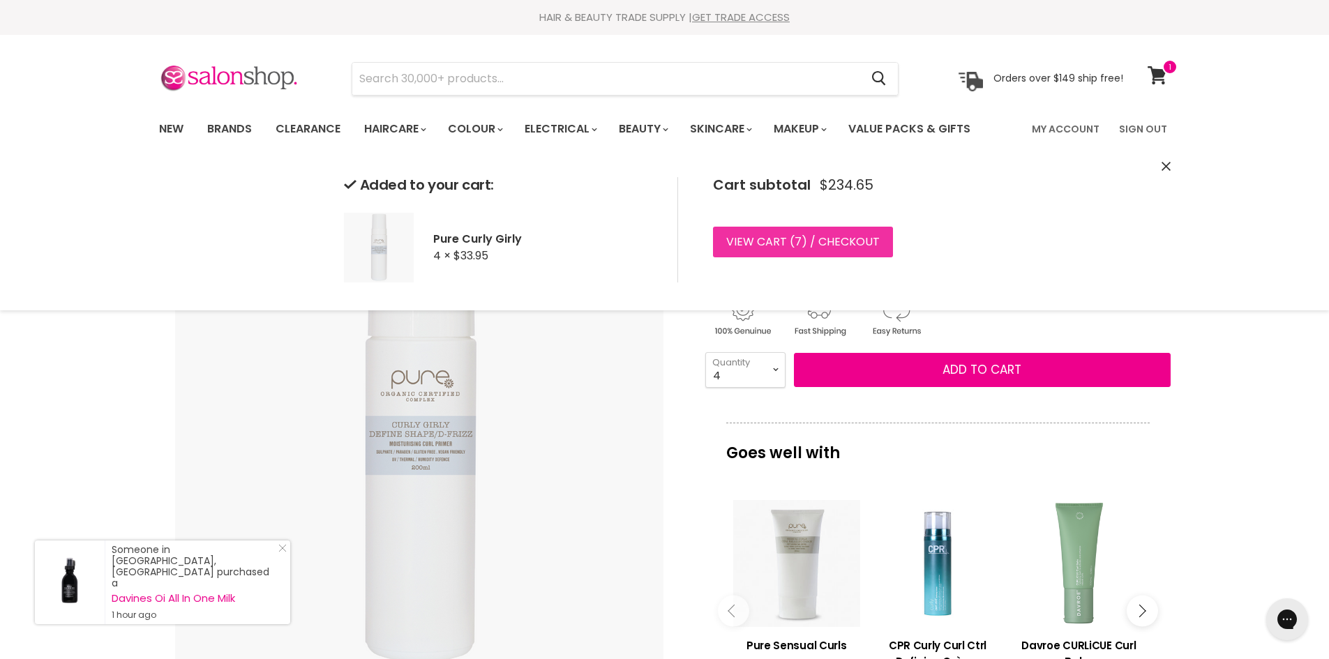
click at [790, 238] on link "View cart ( 7 ) / Checkout" at bounding box center [803, 242] width 180 height 31
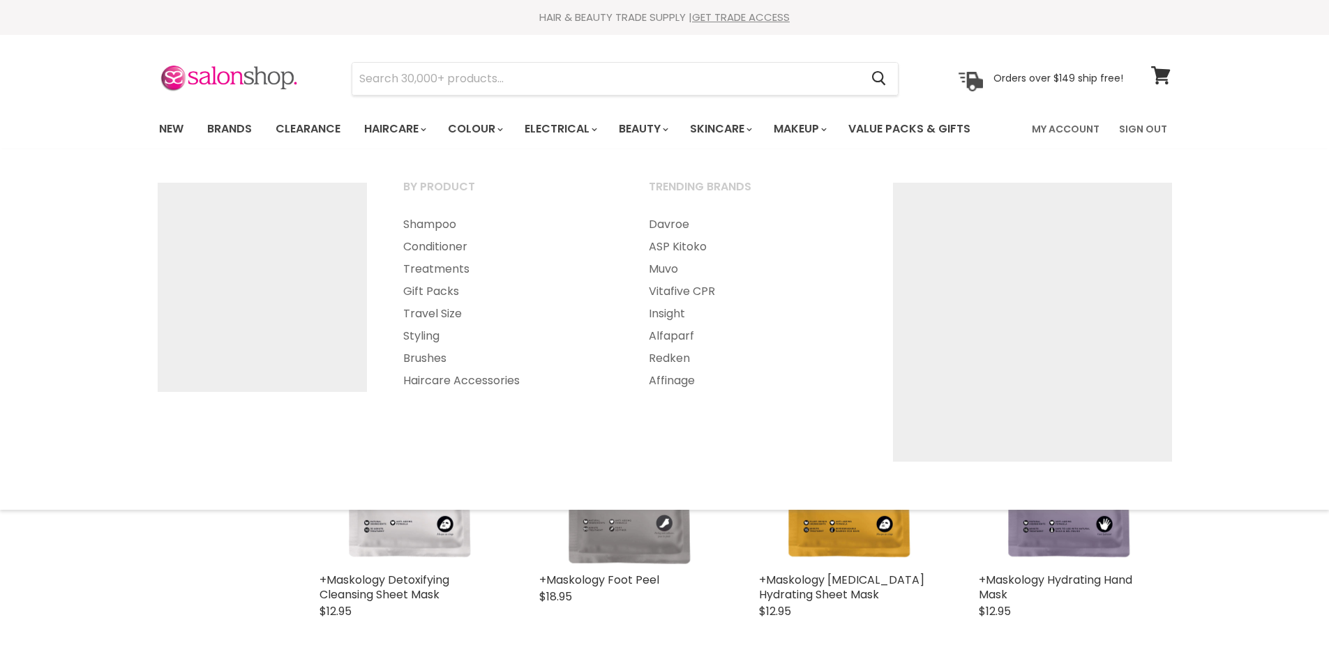
select select "title-ascending"
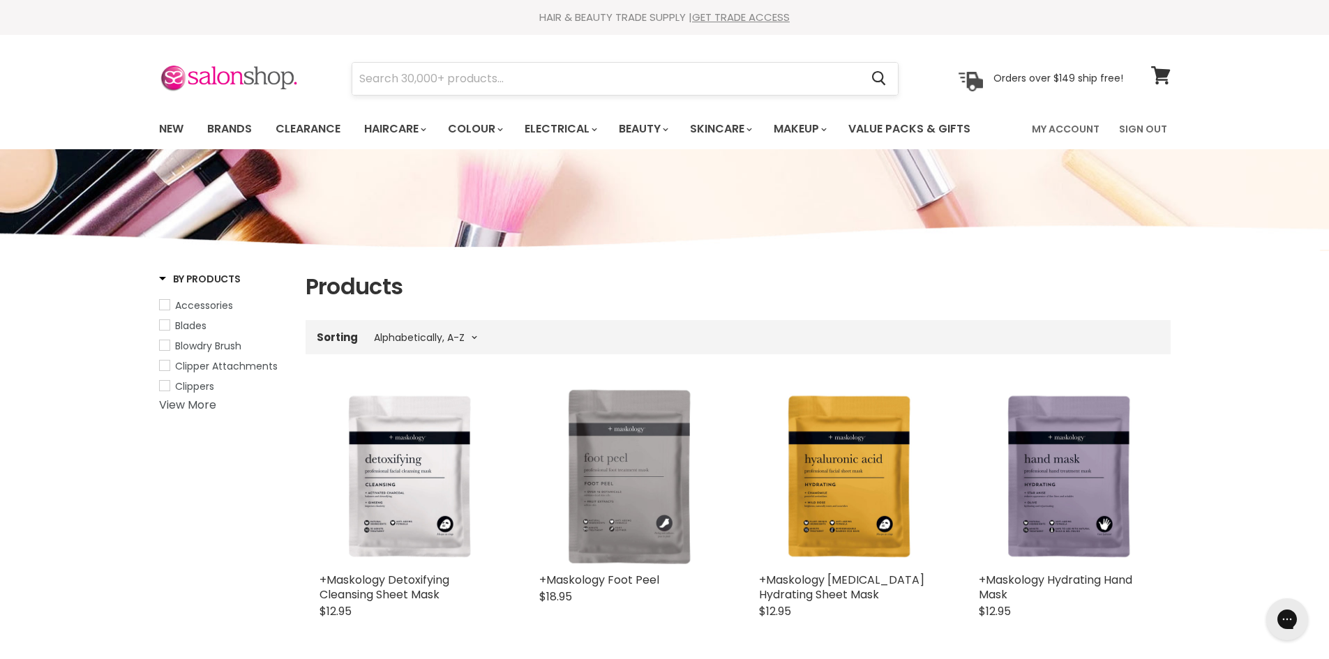
click at [415, 79] on input "Search" at bounding box center [606, 79] width 508 height 32
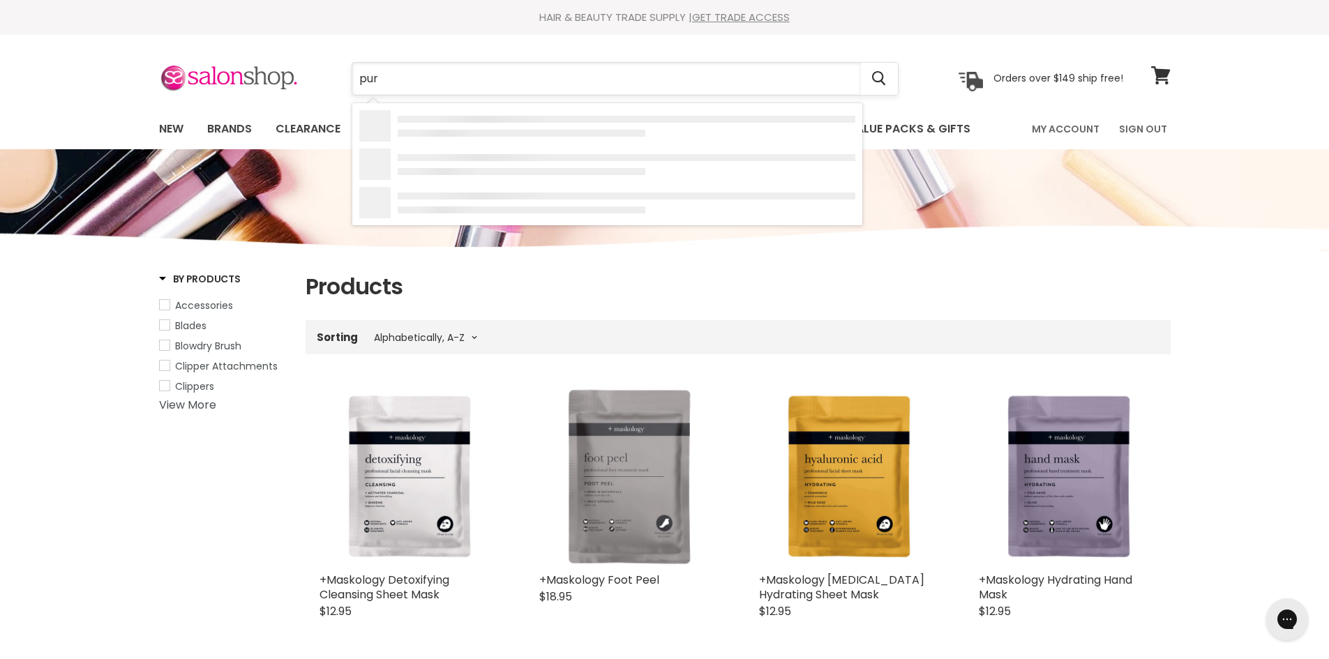
type input "pure"
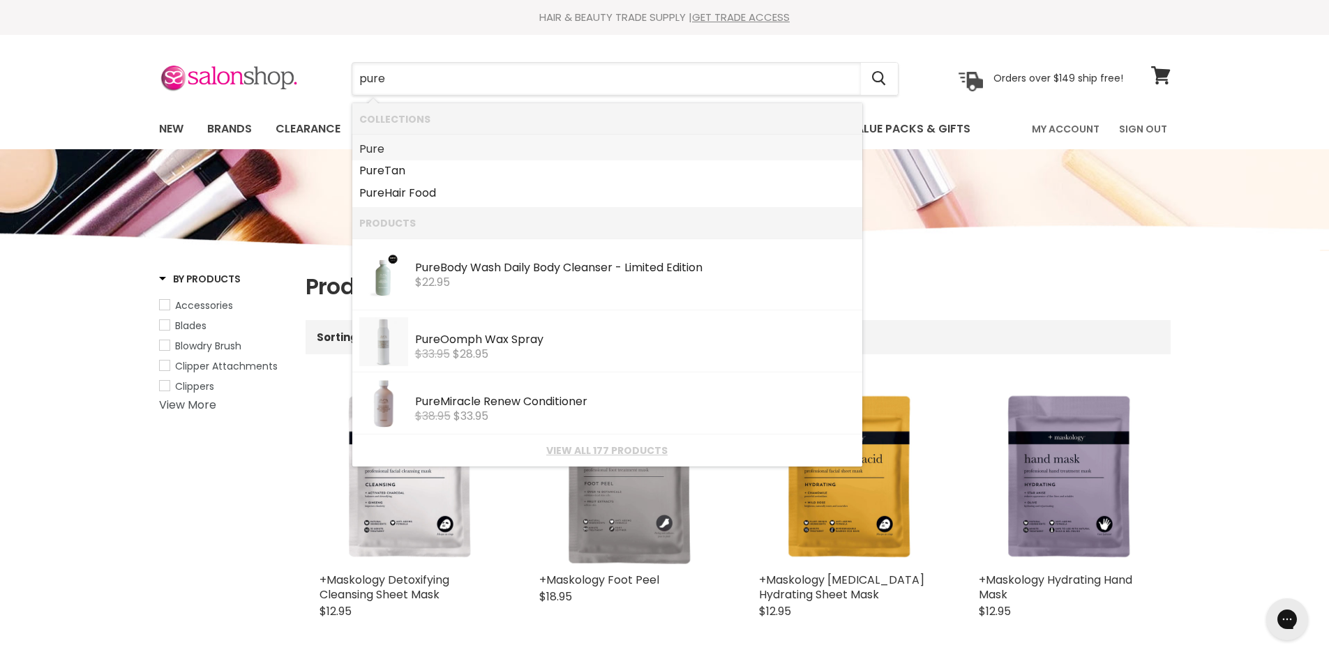
click at [375, 144] on b "Pure" at bounding box center [371, 149] width 25 height 16
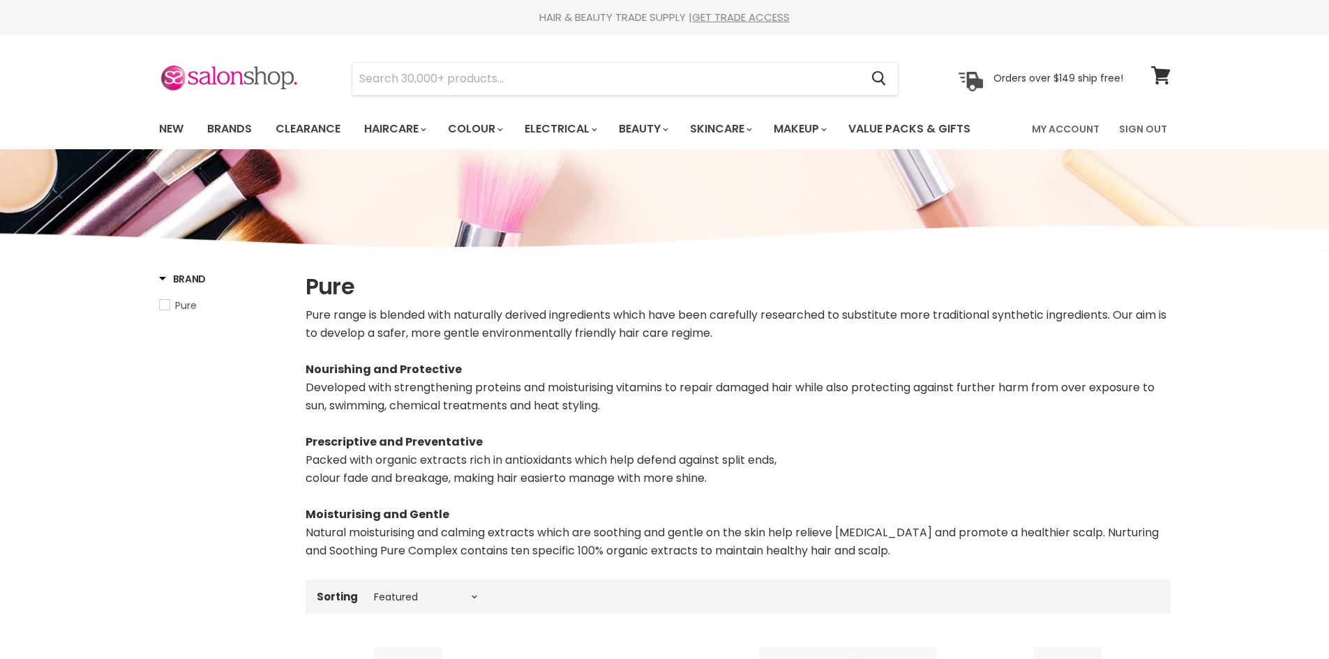
select select "manual"
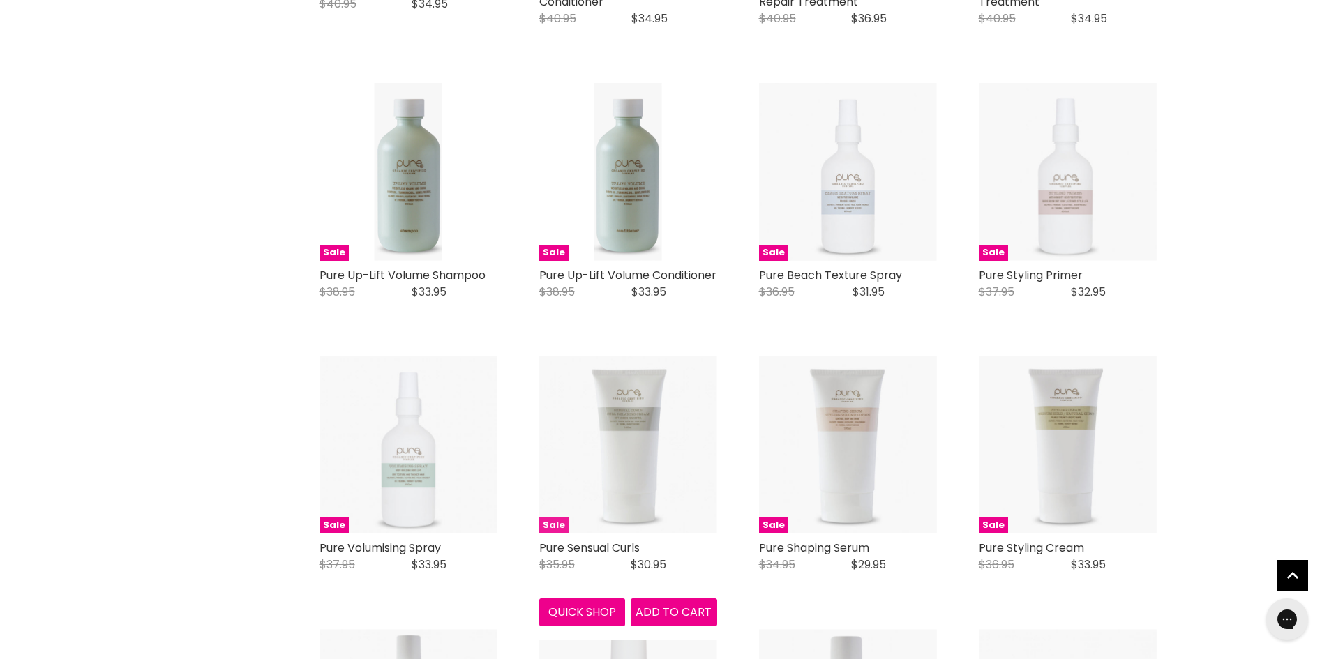
scroll to position [1726, 0]
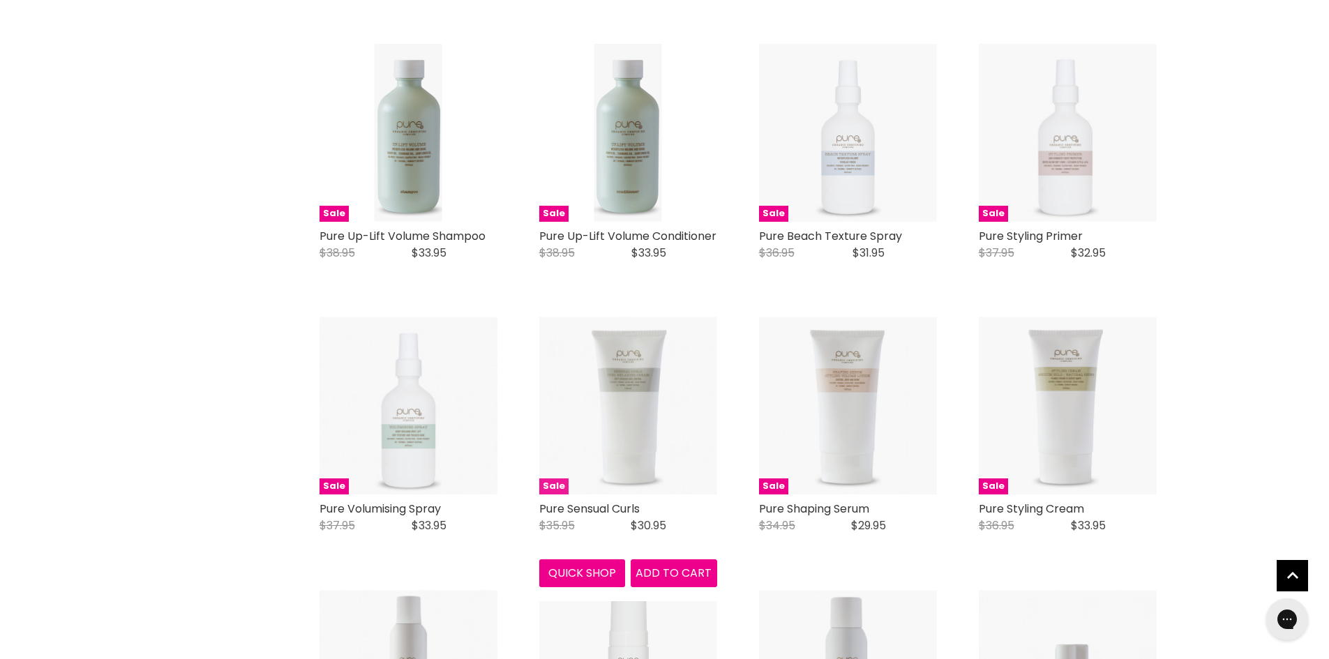
click at [621, 430] on img "Main content" at bounding box center [628, 406] width 178 height 178
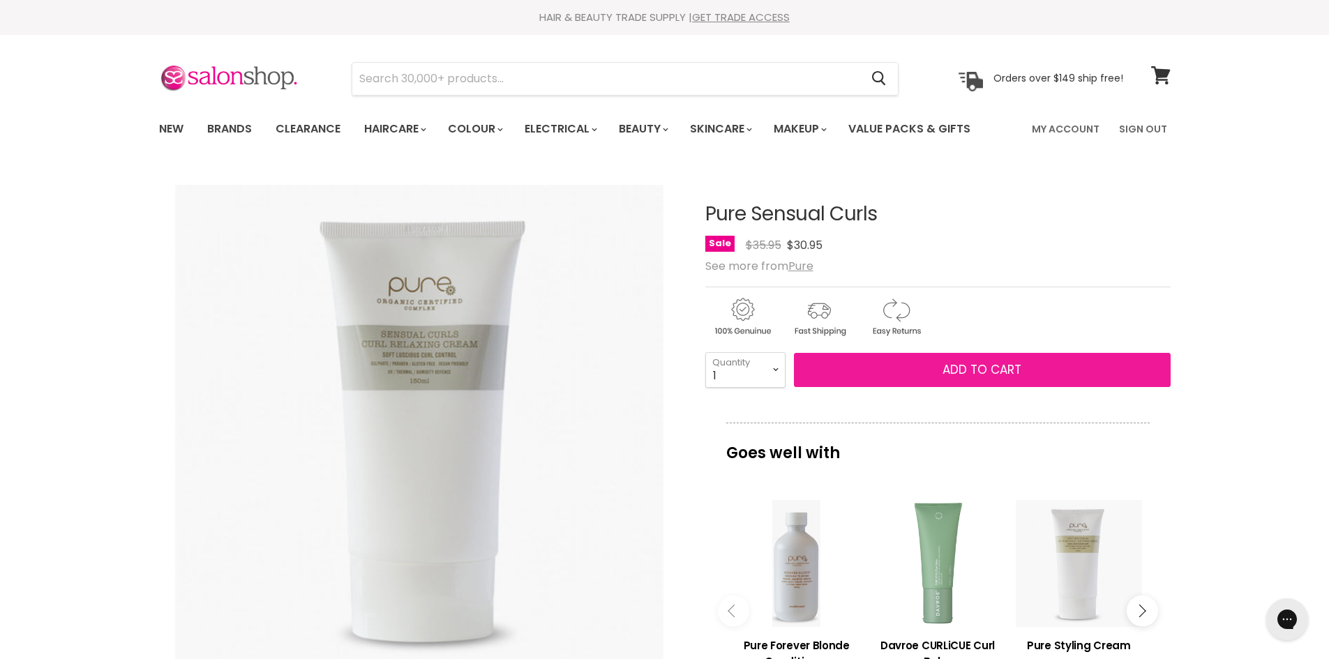
click at [991, 367] on span "Add to cart" at bounding box center [981, 369] width 79 height 17
click at [955, 370] on span "Add to cart" at bounding box center [981, 369] width 79 height 17
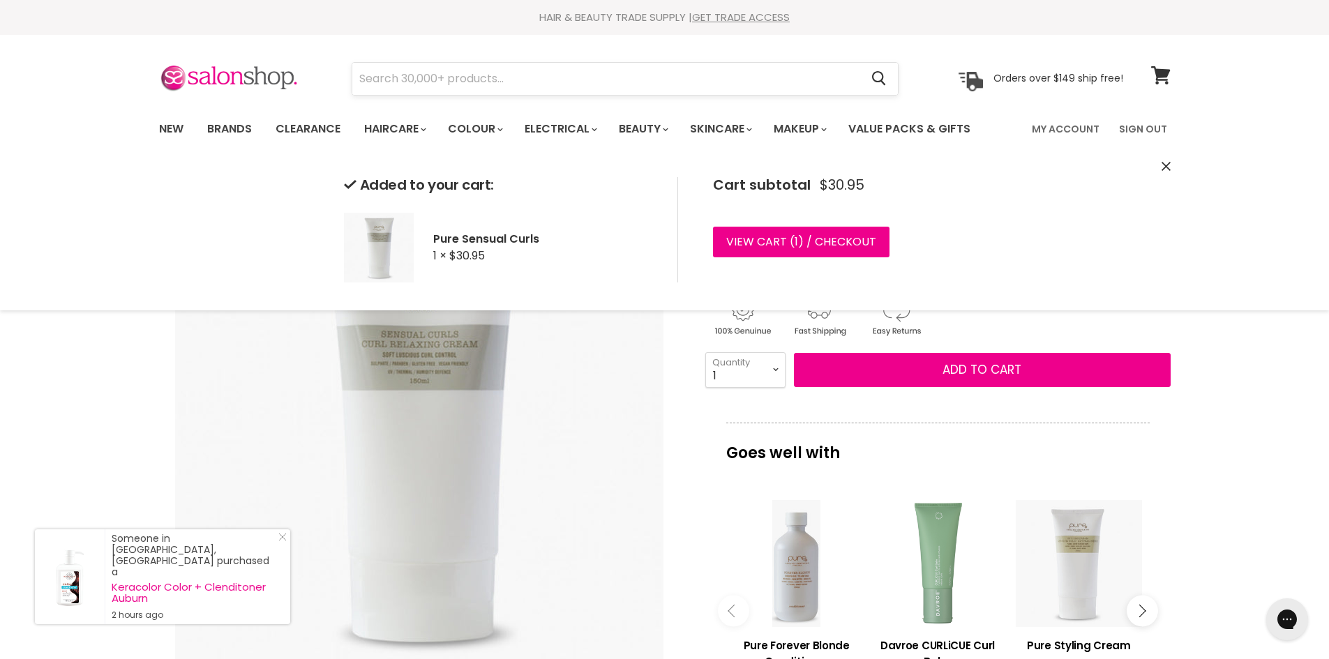
click at [418, 77] on input "Search" at bounding box center [606, 79] width 508 height 32
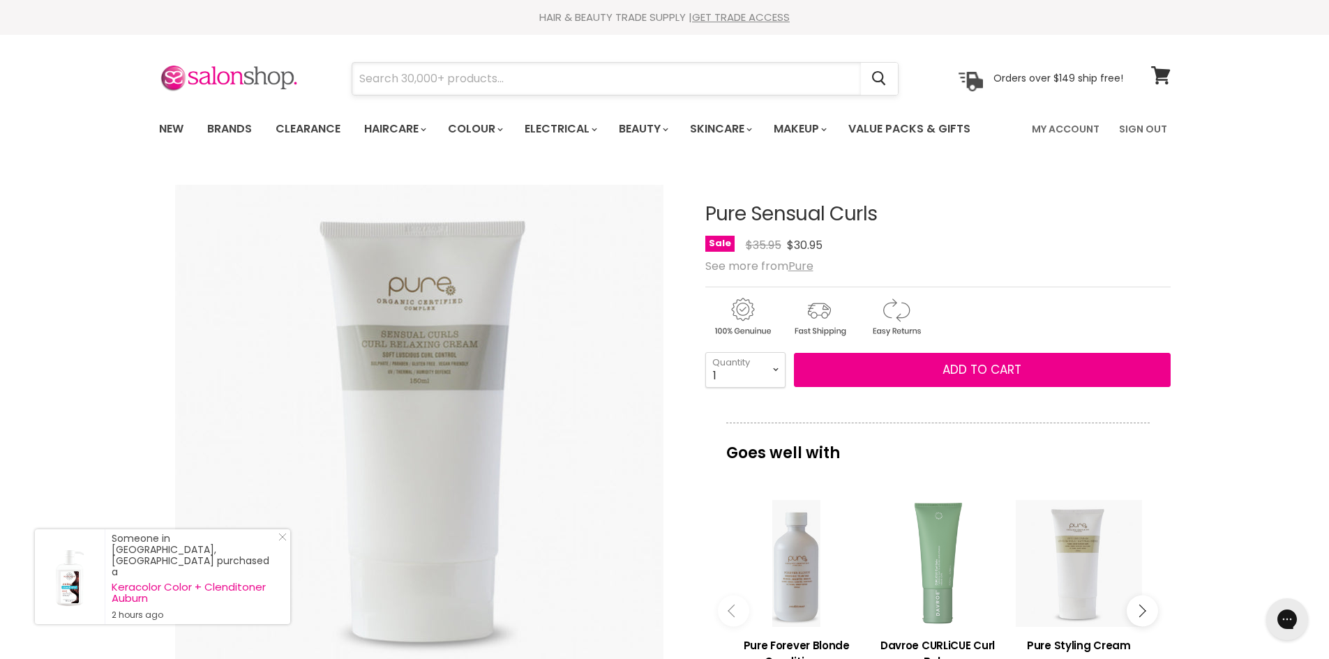
click at [414, 84] on input "Search" at bounding box center [606, 79] width 508 height 32
type input "pure"
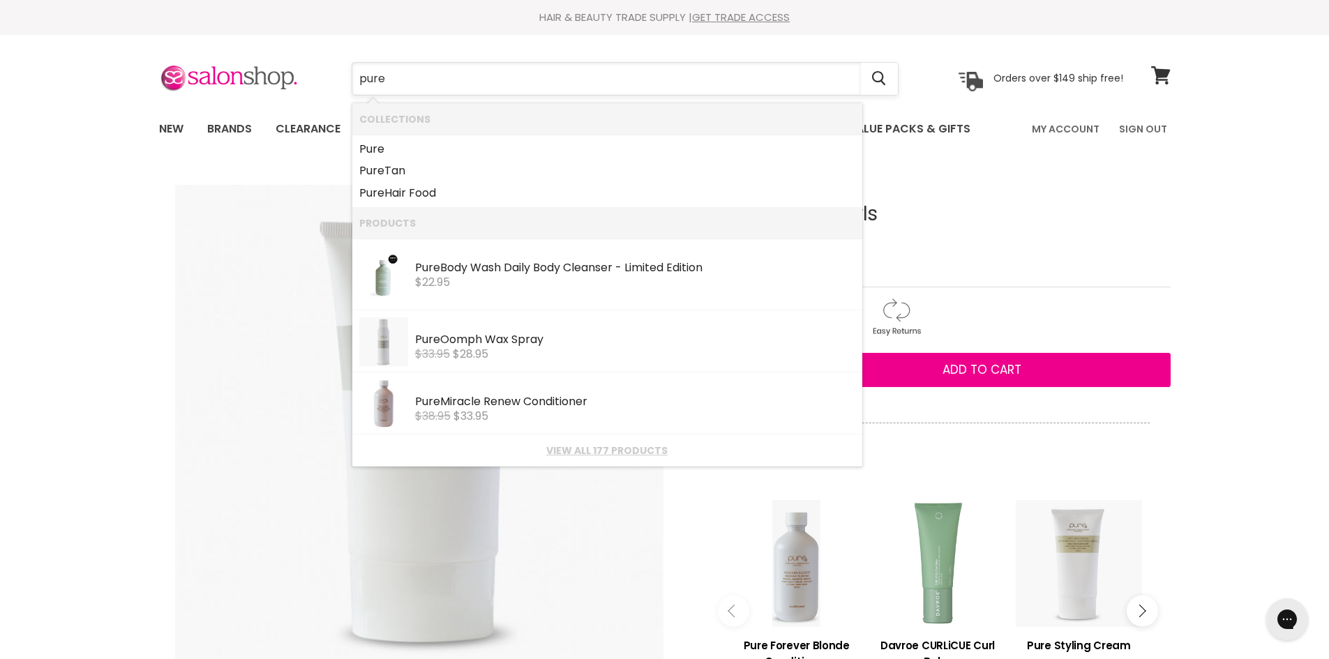
click at [425, 77] on input "pure" at bounding box center [606, 79] width 508 height 32
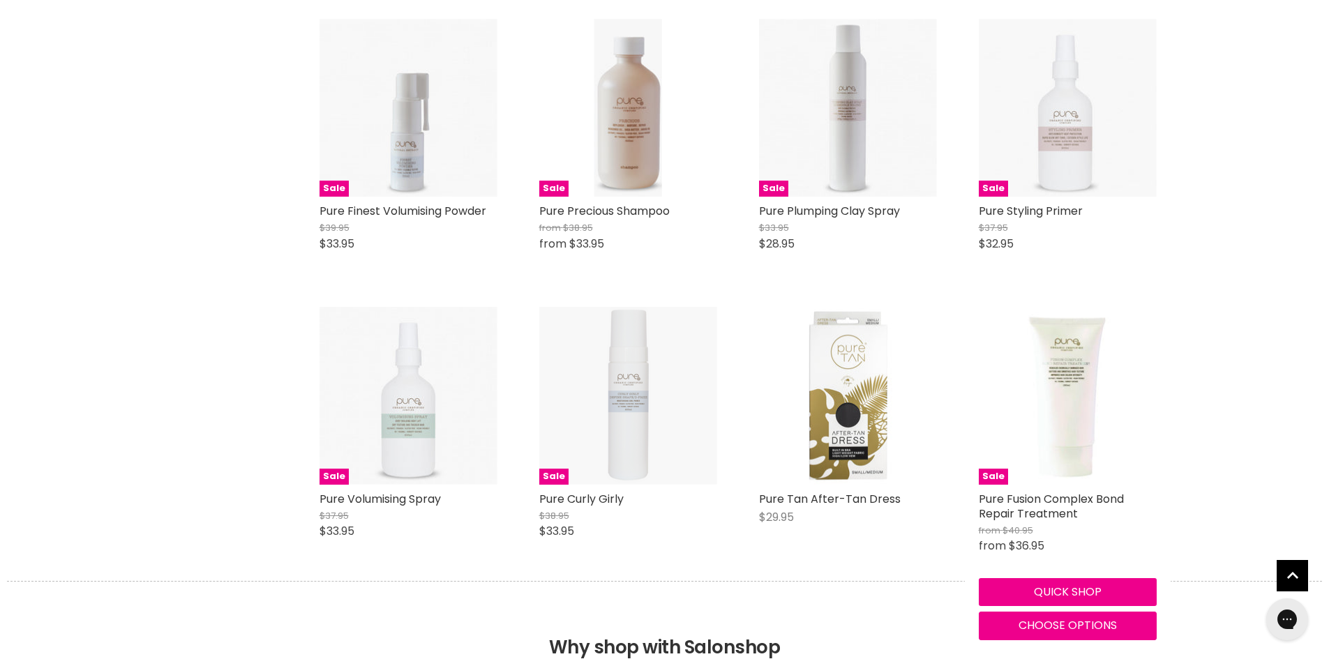
scroll to position [3278, 0]
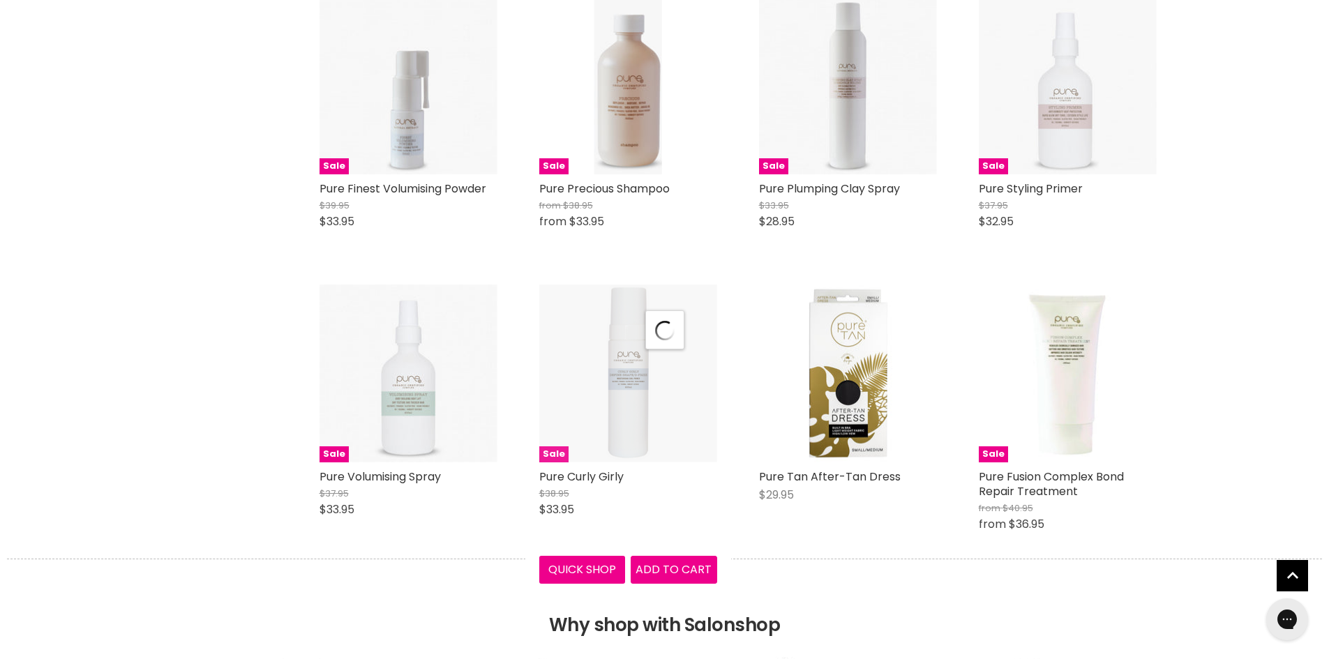
scroll to position [3418, 0]
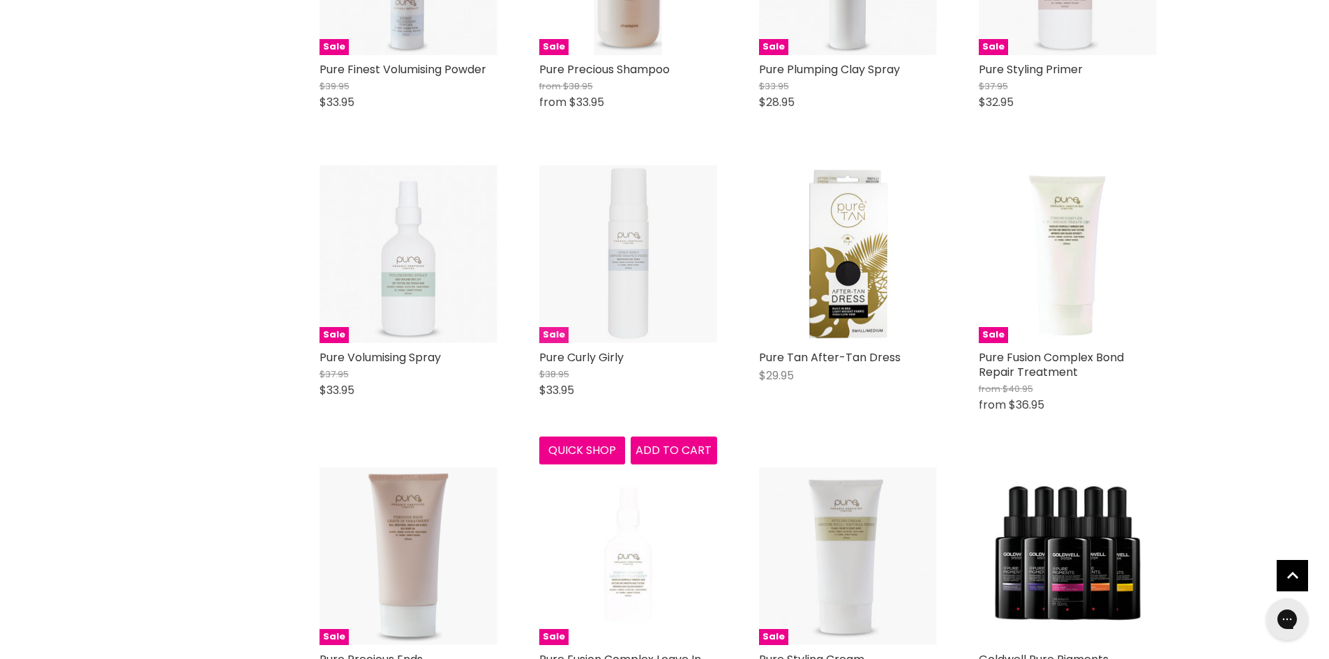
click at [635, 306] on img "Main content" at bounding box center [628, 254] width 178 height 178
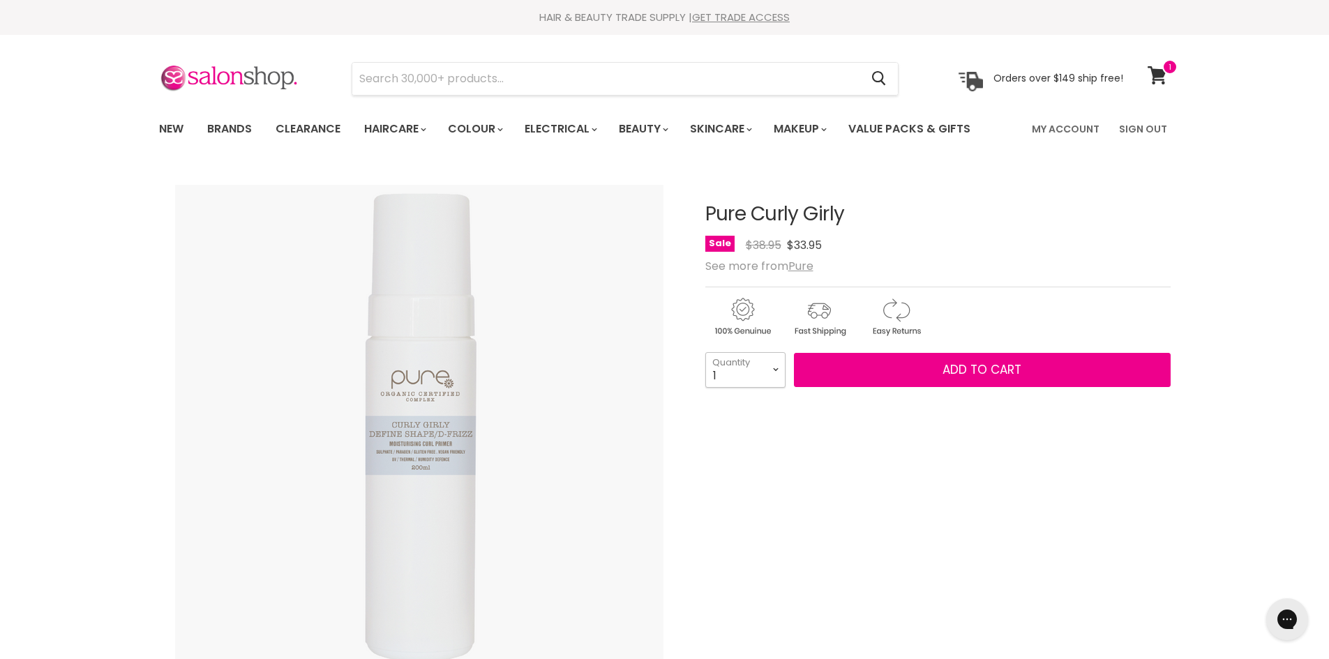
click at [771, 368] on select "1 2 3 4 5 6 7 8 9 10+" at bounding box center [745, 369] width 80 height 35
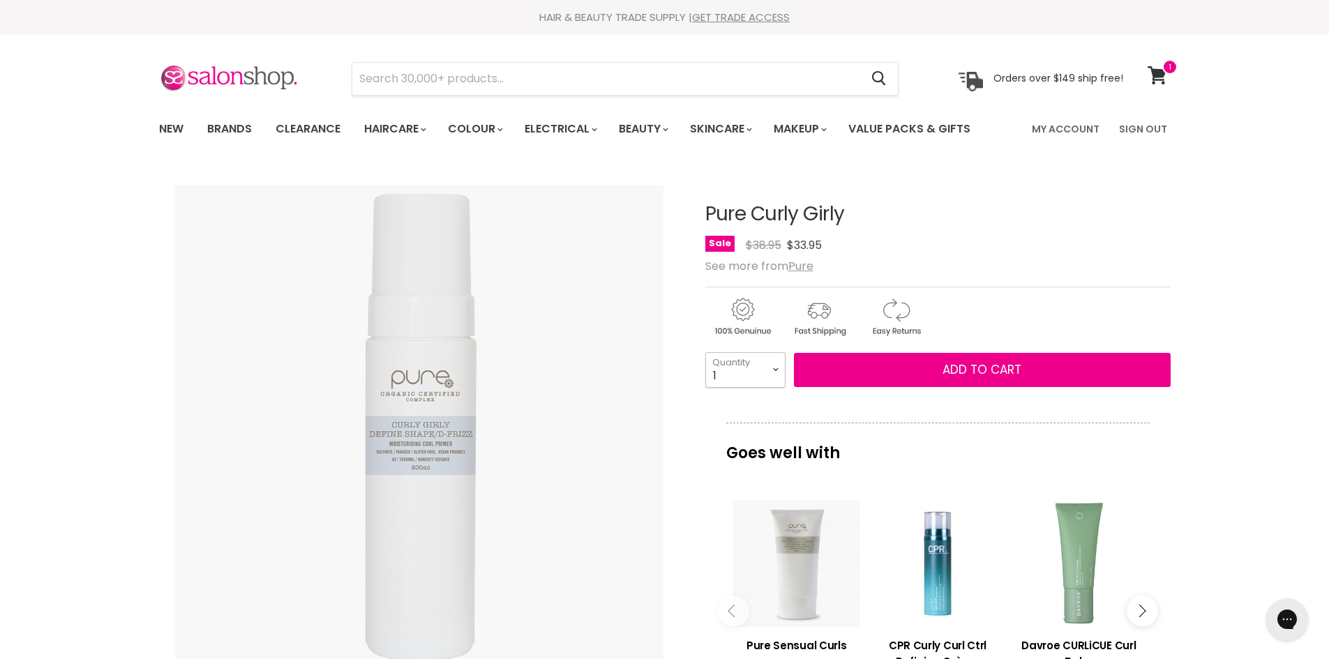
select select "4"
click at [705, 352] on select "1 2 3 4 5 6 7 8 9 10+" at bounding box center [745, 369] width 80 height 35
type input "4"
click at [944, 367] on span "Add to cart" at bounding box center [981, 369] width 79 height 17
click at [952, 368] on span "Add to cart" at bounding box center [981, 369] width 79 height 17
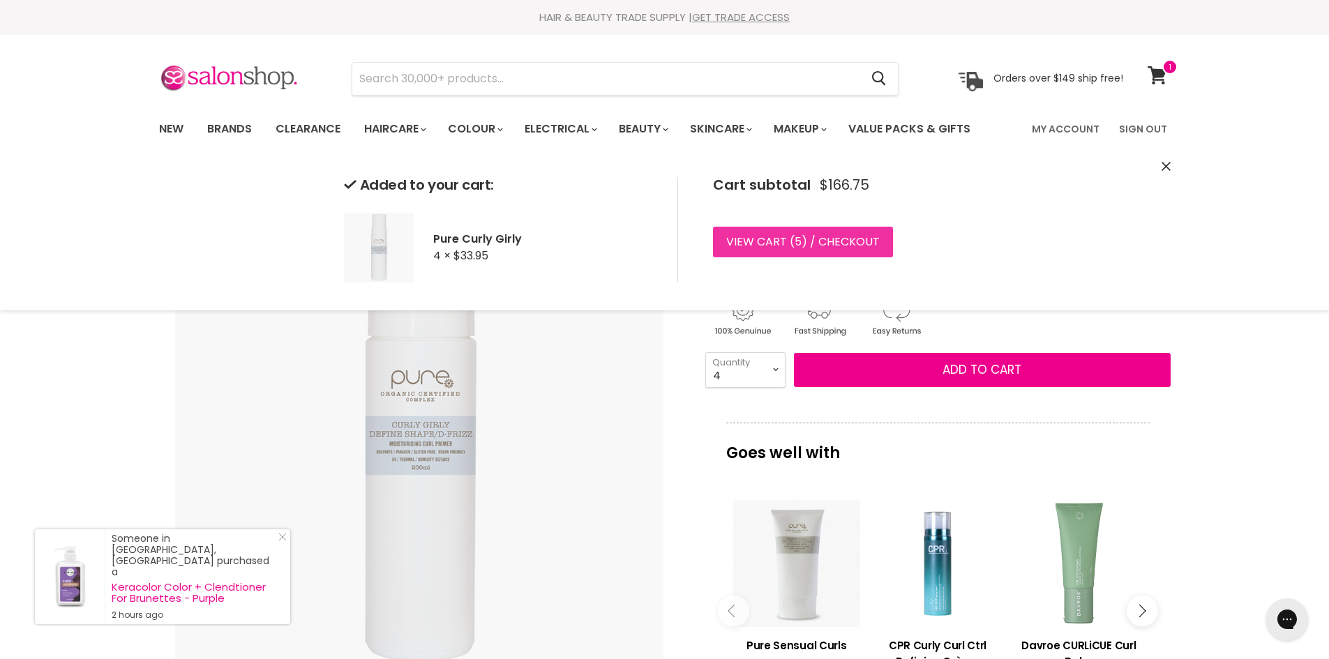
click at [817, 236] on link "View cart ( 5 ) / Checkout" at bounding box center [803, 242] width 180 height 31
